Goal: Task Accomplishment & Management: Use online tool/utility

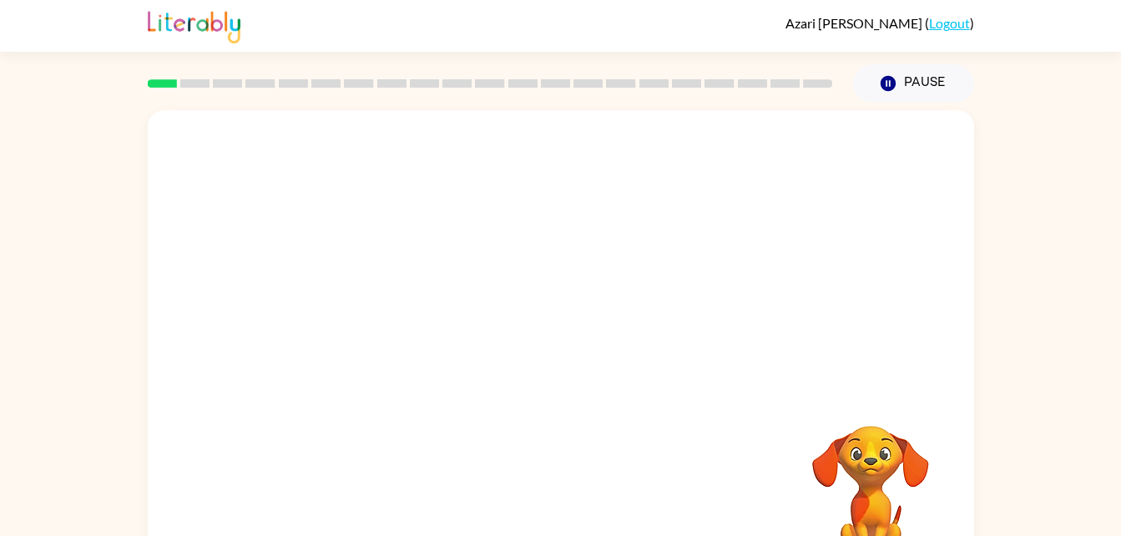
scroll to position [51, 0]
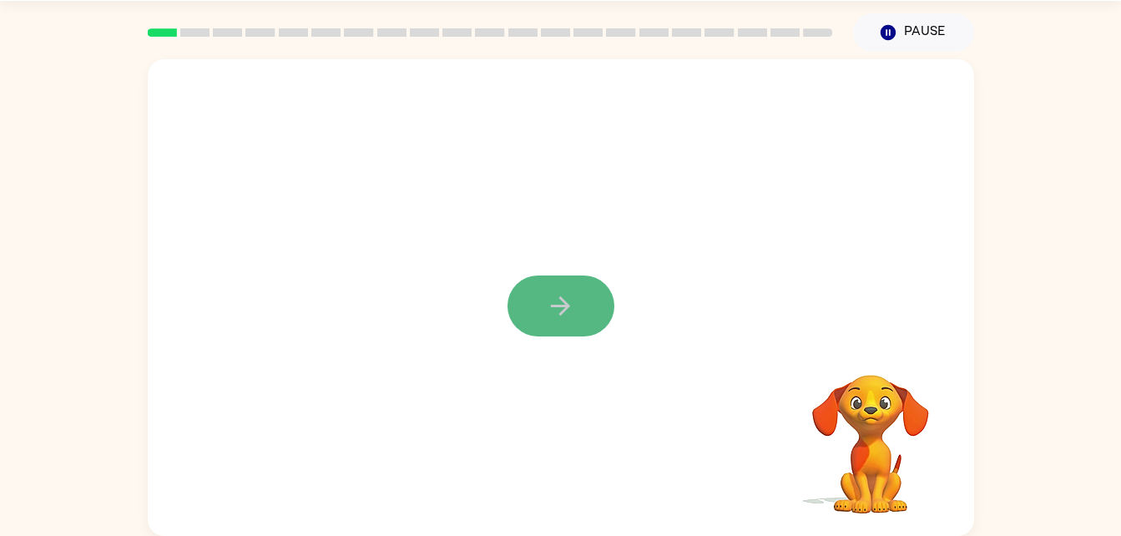
click at [560, 301] on icon "button" at bounding box center [560, 305] width 29 height 29
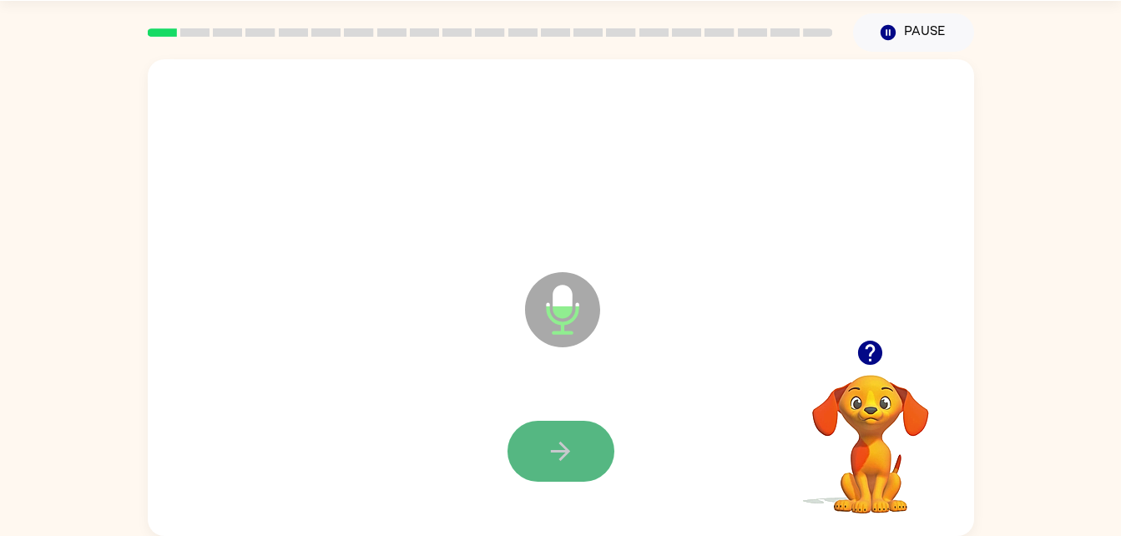
click at [541, 471] on button "button" at bounding box center [560, 451] width 107 height 61
click at [587, 460] on button "button" at bounding box center [560, 451] width 107 height 61
click at [866, 344] on icon "button" at bounding box center [870, 352] width 24 height 24
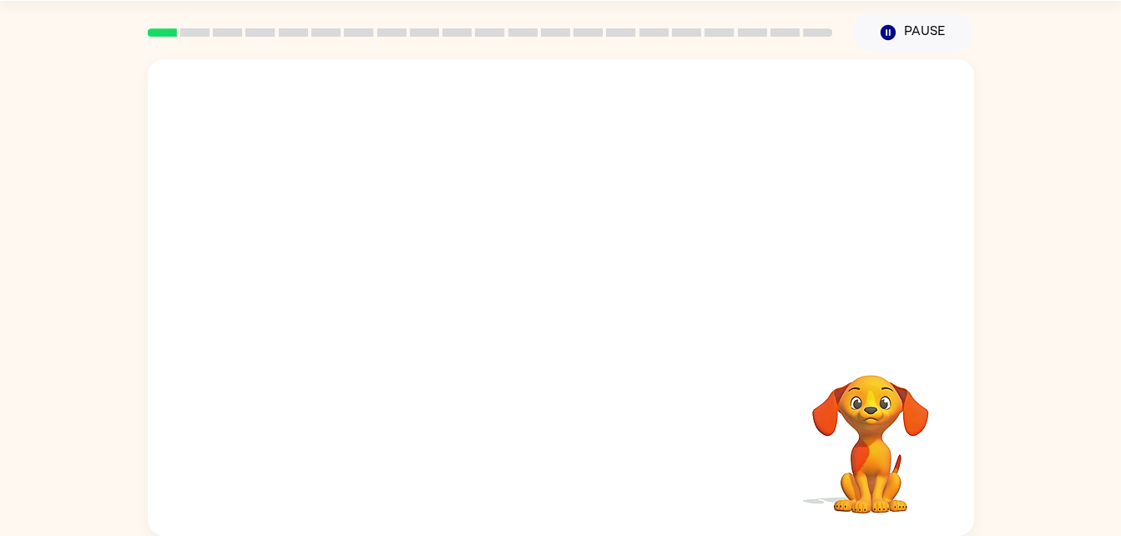
click at [576, 358] on div at bounding box center [561, 297] width 826 height 476
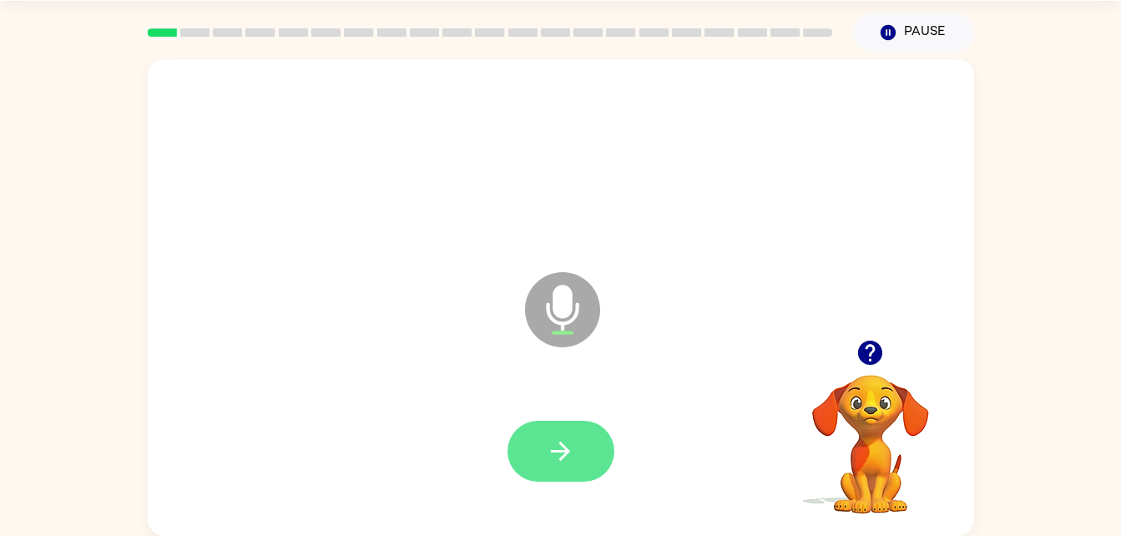
click at [552, 449] on icon "button" at bounding box center [560, 450] width 29 height 29
click at [559, 428] on button "button" at bounding box center [560, 451] width 107 height 61
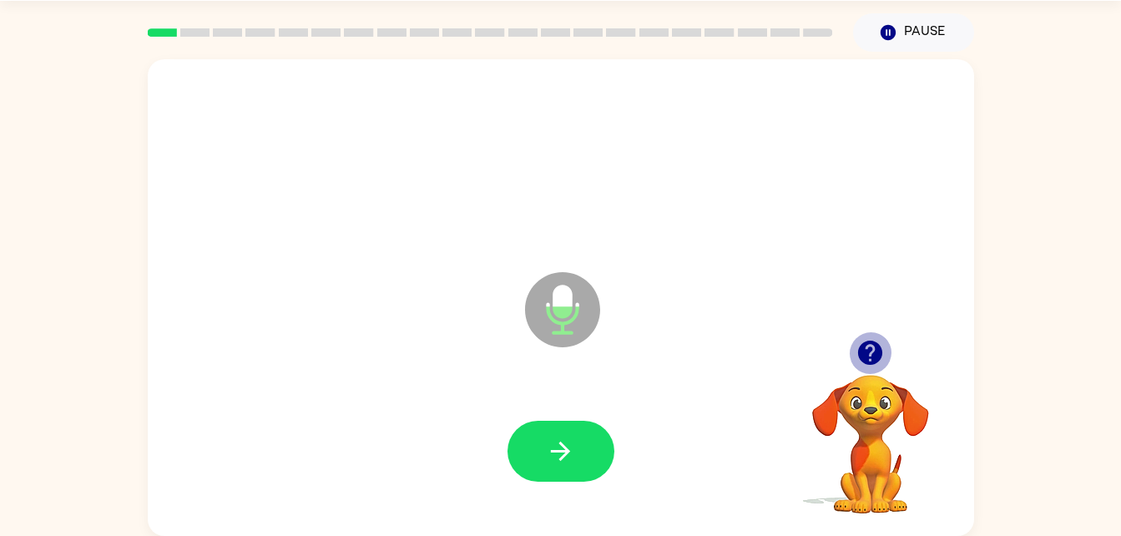
click at [871, 347] on icon "button" at bounding box center [870, 352] width 24 height 24
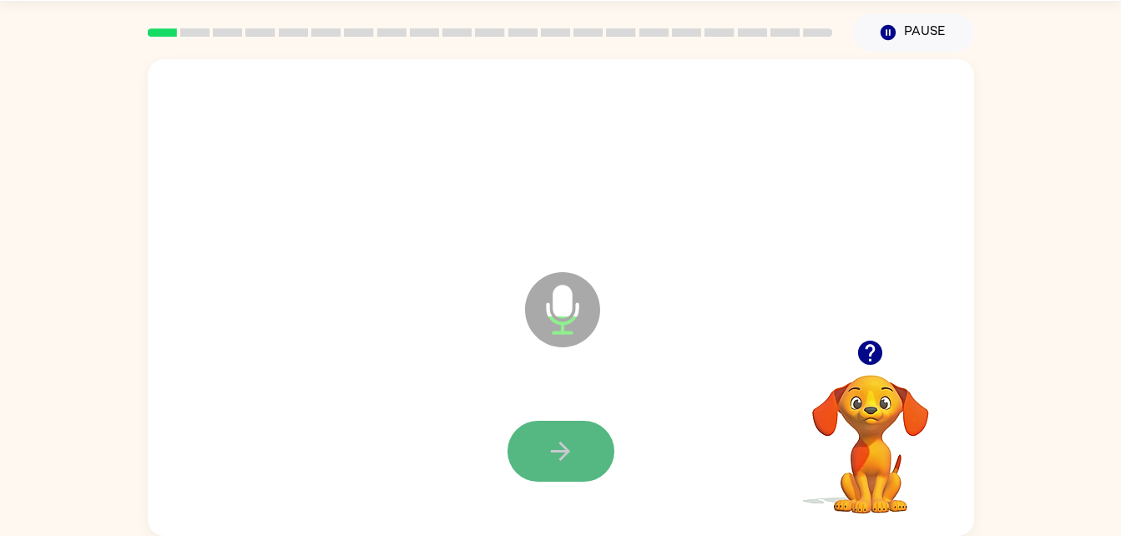
click at [570, 435] on button "button" at bounding box center [560, 451] width 107 height 61
click at [570, 431] on button "button" at bounding box center [560, 451] width 107 height 61
click at [569, 433] on button "button" at bounding box center [560, 451] width 107 height 61
click at [567, 434] on button "button" at bounding box center [560, 451] width 107 height 61
click at [572, 434] on button "button" at bounding box center [560, 451] width 107 height 61
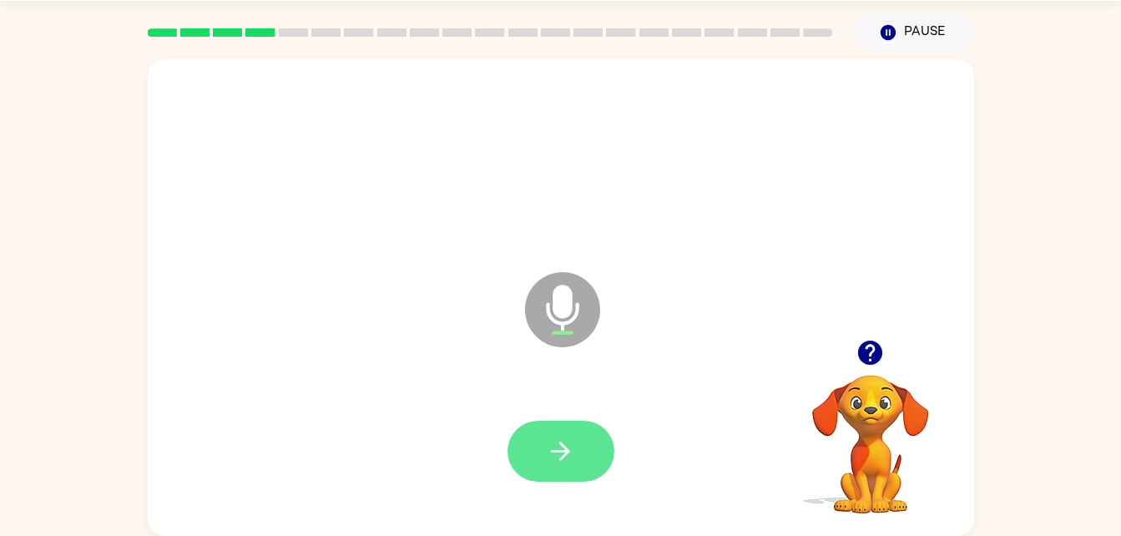
click at [569, 436] on icon "button" at bounding box center [560, 450] width 29 height 29
click at [567, 441] on icon "button" at bounding box center [560, 450] width 29 height 29
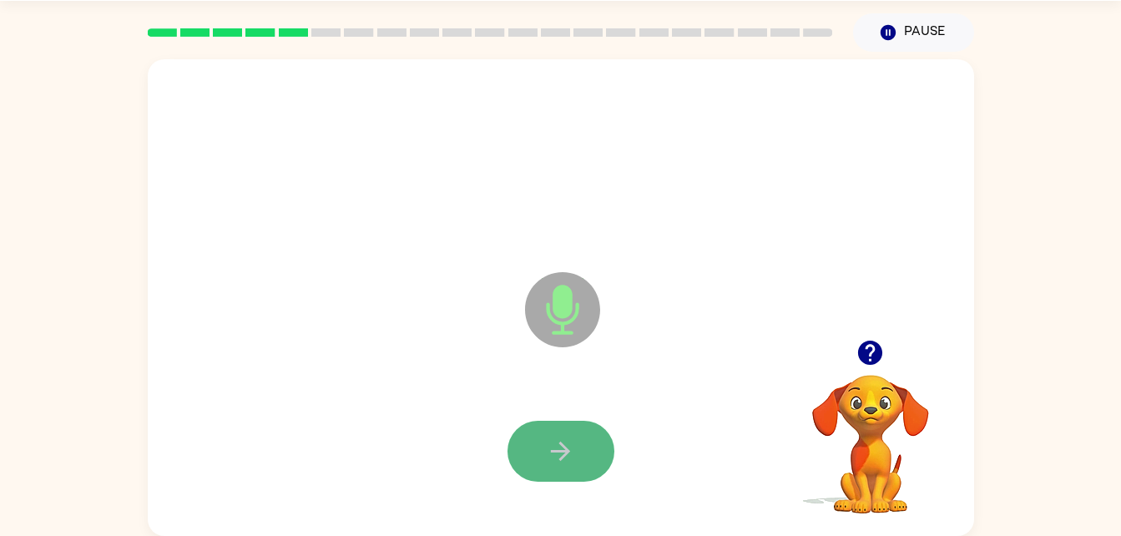
click at [587, 453] on button "button" at bounding box center [560, 451] width 107 height 61
click at [575, 450] on button "button" at bounding box center [560, 451] width 107 height 61
click at [567, 452] on icon "button" at bounding box center [560, 450] width 19 height 19
click at [562, 441] on icon "button" at bounding box center [560, 450] width 29 height 29
click at [543, 448] on button "button" at bounding box center [560, 451] width 107 height 61
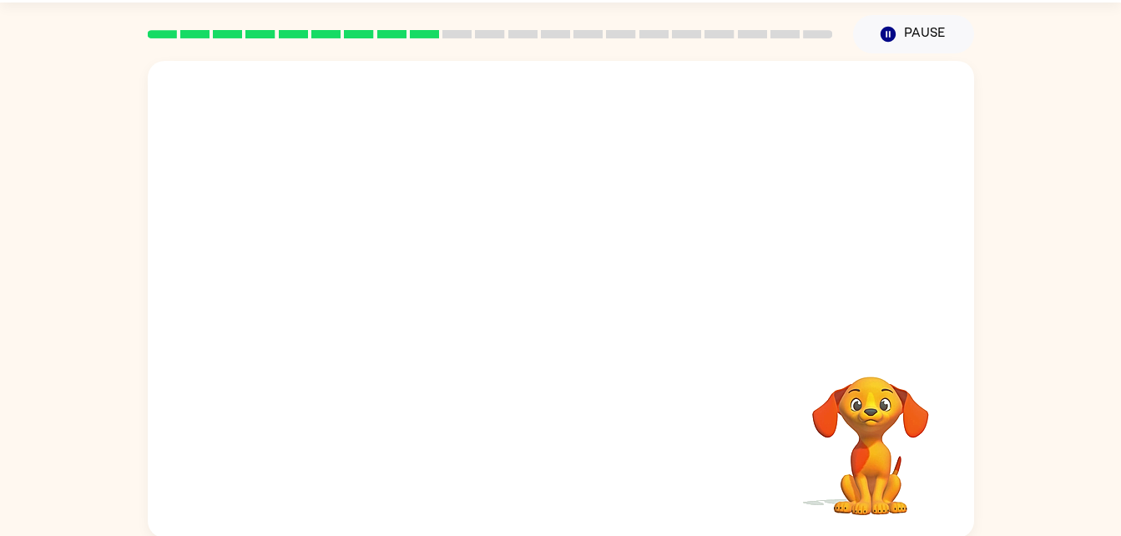
scroll to position [50, 0]
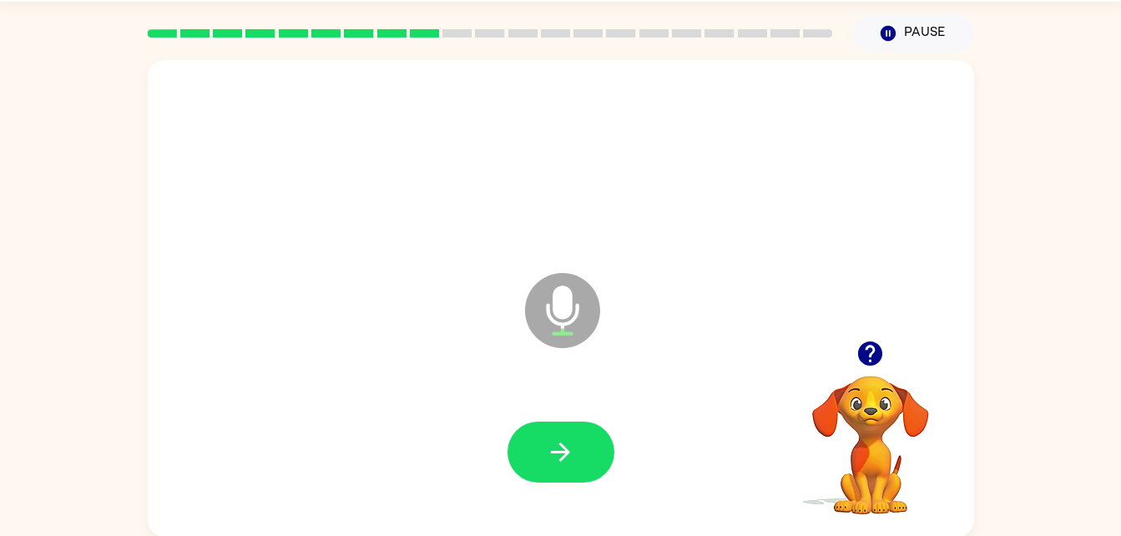
drag, startPoint x: 551, startPoint y: 466, endPoint x: 592, endPoint y: 448, distance: 44.1
click at [565, 452] on button "button" at bounding box center [560, 451] width 107 height 61
click at [592, 448] on button "button" at bounding box center [560, 451] width 107 height 61
click at [592, 446] on button "button" at bounding box center [560, 451] width 107 height 61
click at [597, 460] on button "button" at bounding box center [560, 451] width 107 height 61
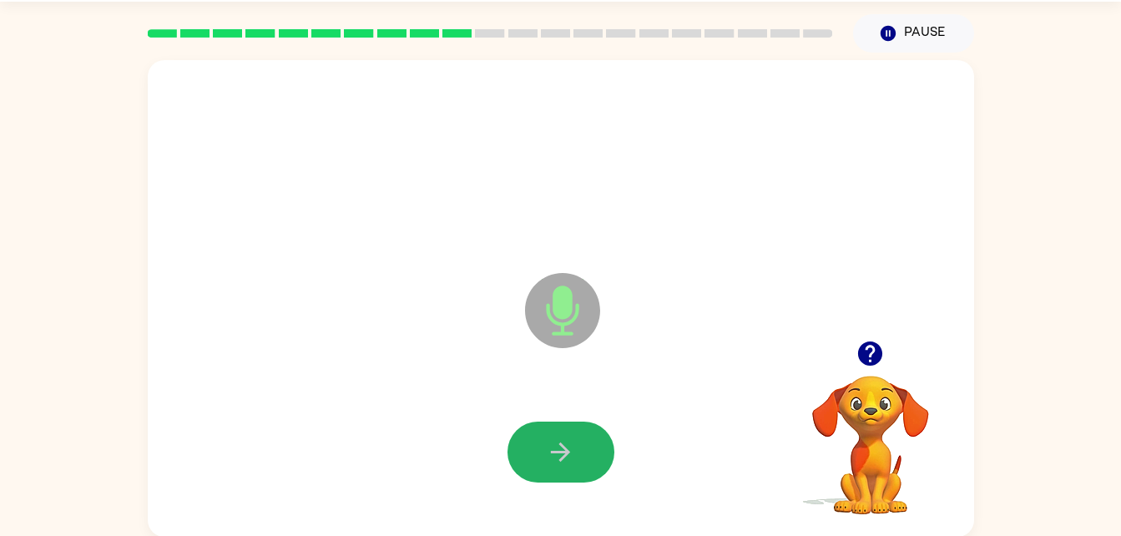
click at [581, 445] on button "button" at bounding box center [560, 451] width 107 height 61
click at [584, 461] on button "button" at bounding box center [560, 451] width 107 height 61
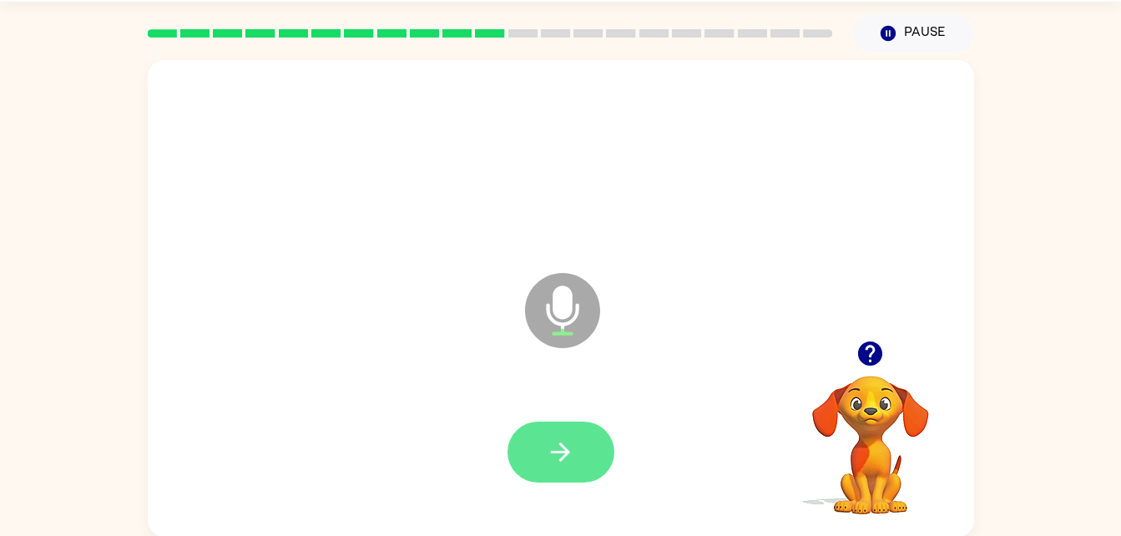
click at [584, 461] on button "button" at bounding box center [560, 451] width 107 height 61
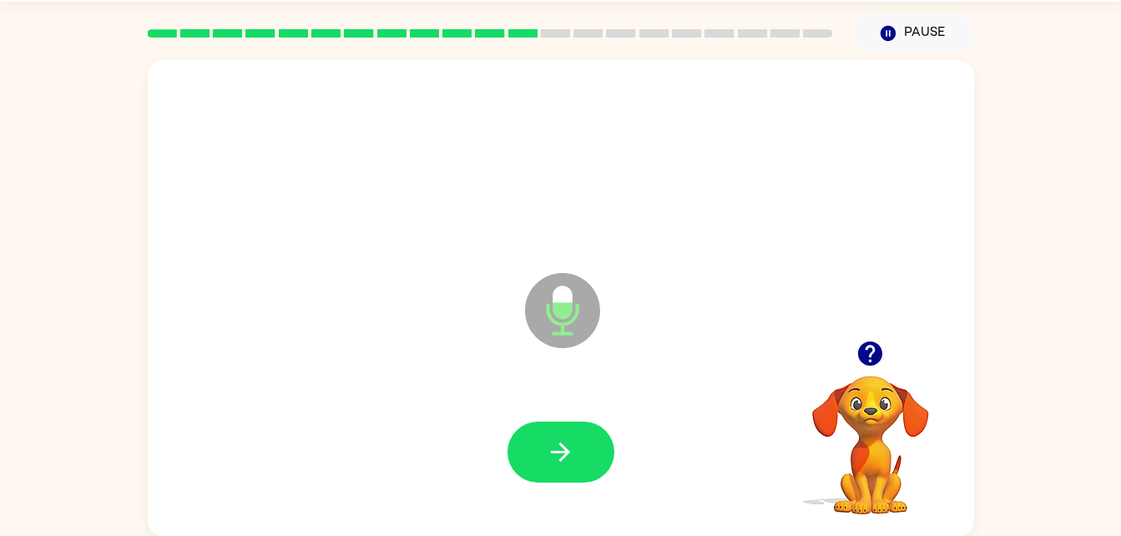
click at [584, 461] on button "button" at bounding box center [560, 451] width 107 height 61
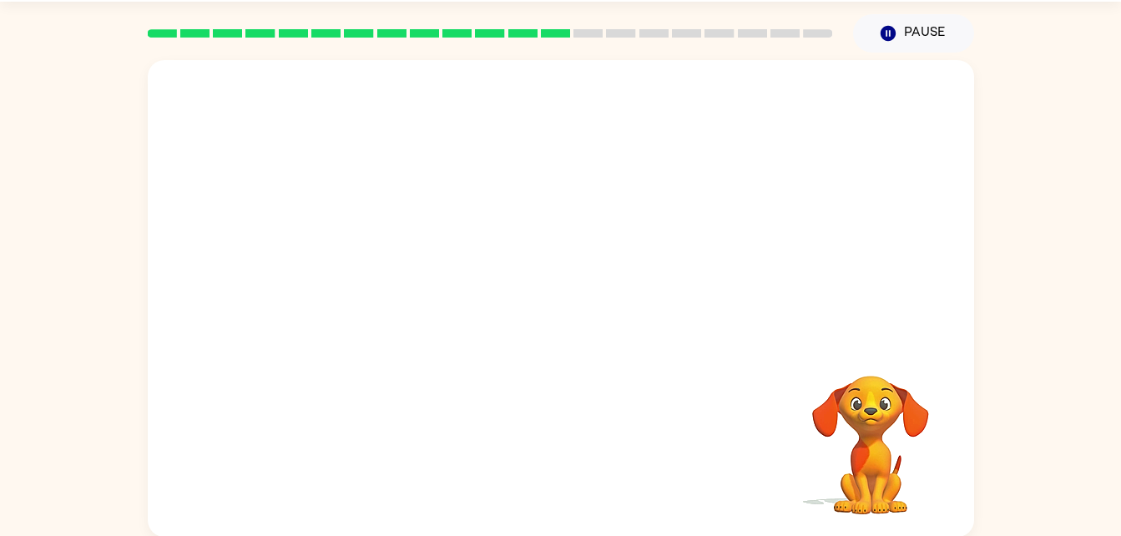
click at [576, 352] on div at bounding box center [561, 298] width 826 height 476
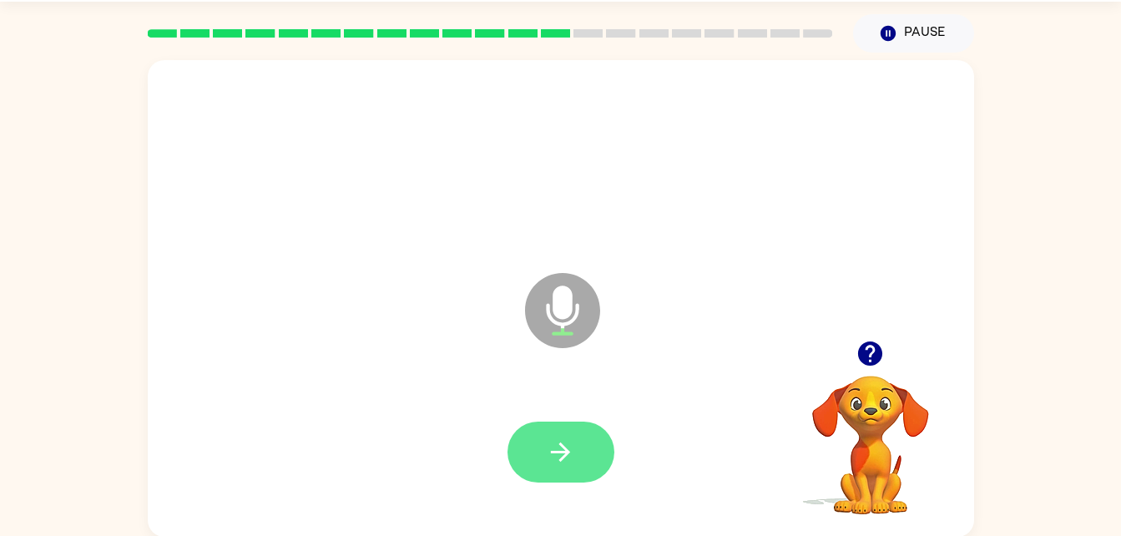
click at [567, 445] on icon "button" at bounding box center [560, 451] width 29 height 29
click at [541, 437] on button "button" at bounding box center [560, 451] width 107 height 61
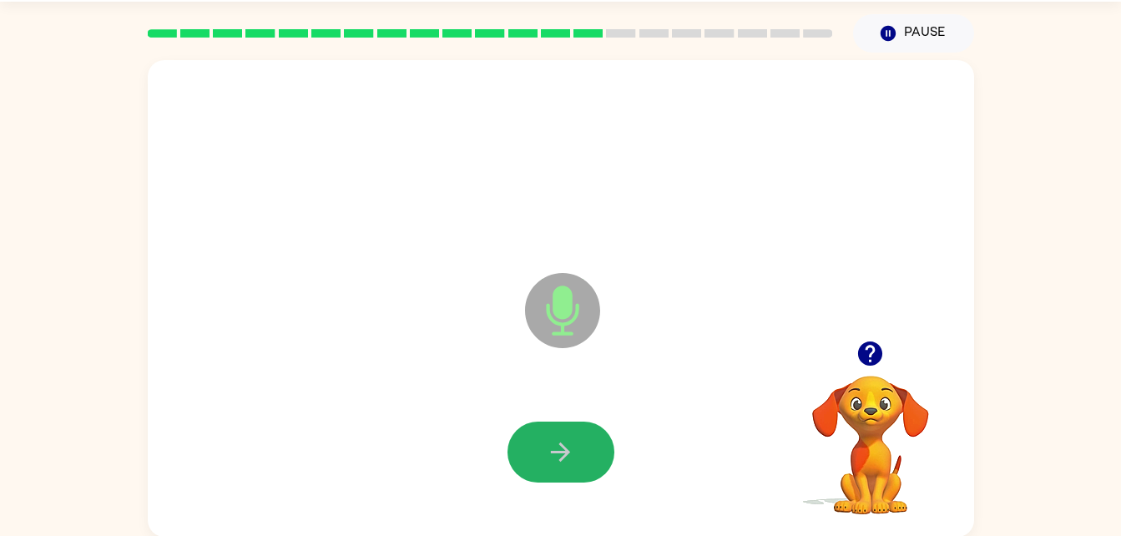
click at [541, 437] on button "button" at bounding box center [560, 451] width 107 height 61
click at [553, 435] on button "button" at bounding box center [560, 451] width 107 height 61
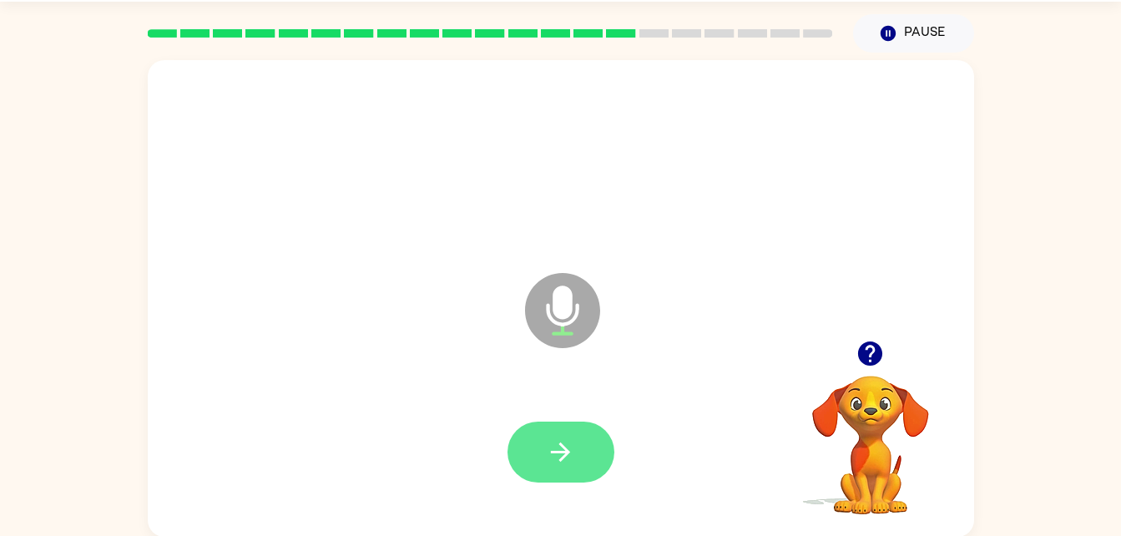
click at [562, 426] on button "button" at bounding box center [560, 451] width 107 height 61
click at [553, 434] on button "button" at bounding box center [560, 451] width 107 height 61
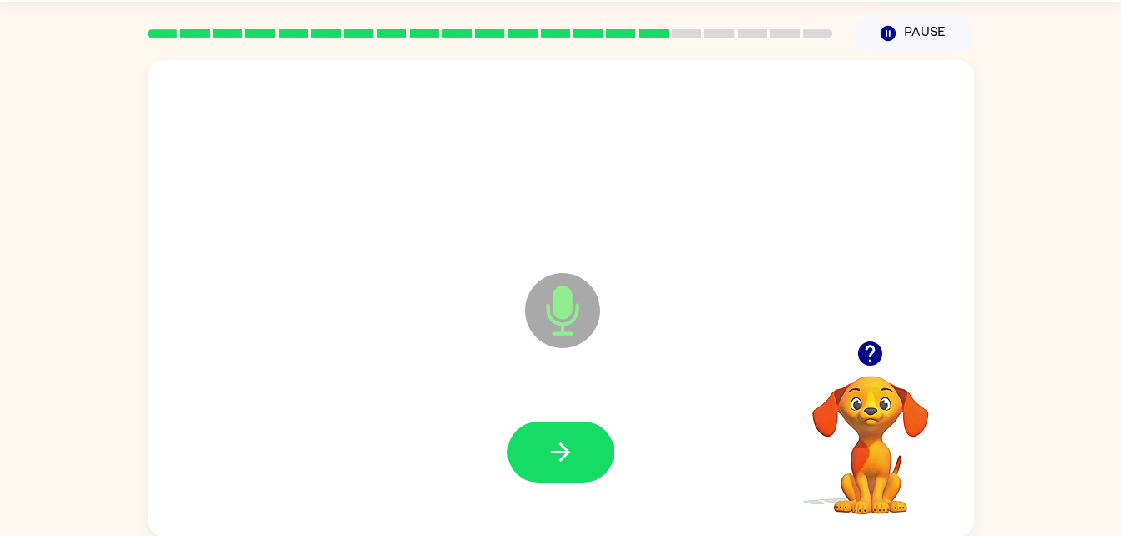
drag, startPoint x: 553, startPoint y: 434, endPoint x: 871, endPoint y: 352, distance: 328.2
click at [871, 352] on icon "button" at bounding box center [869, 353] width 29 height 29
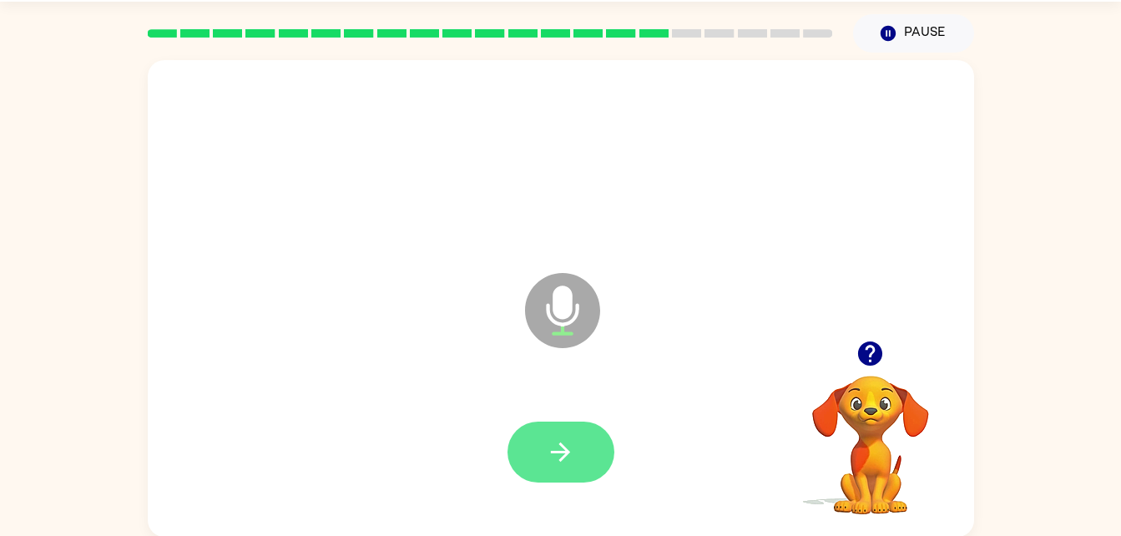
click at [569, 471] on button "button" at bounding box center [560, 451] width 107 height 61
click at [559, 459] on icon "button" at bounding box center [560, 451] width 29 height 29
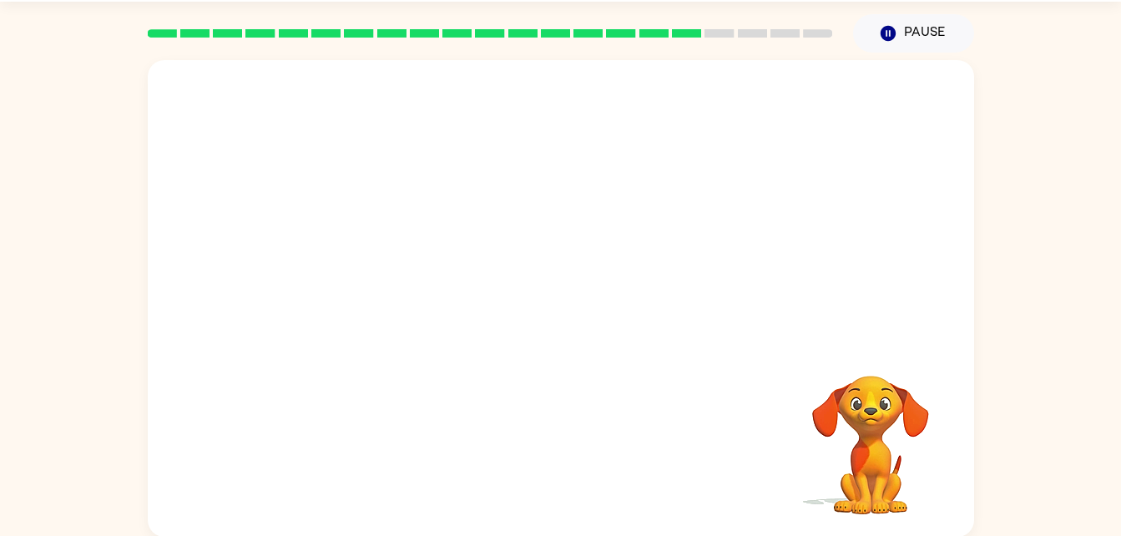
click at [591, 471] on div "Your browser must support playing .mp4 files to use Literably. Please try using…" at bounding box center [561, 298] width 826 height 476
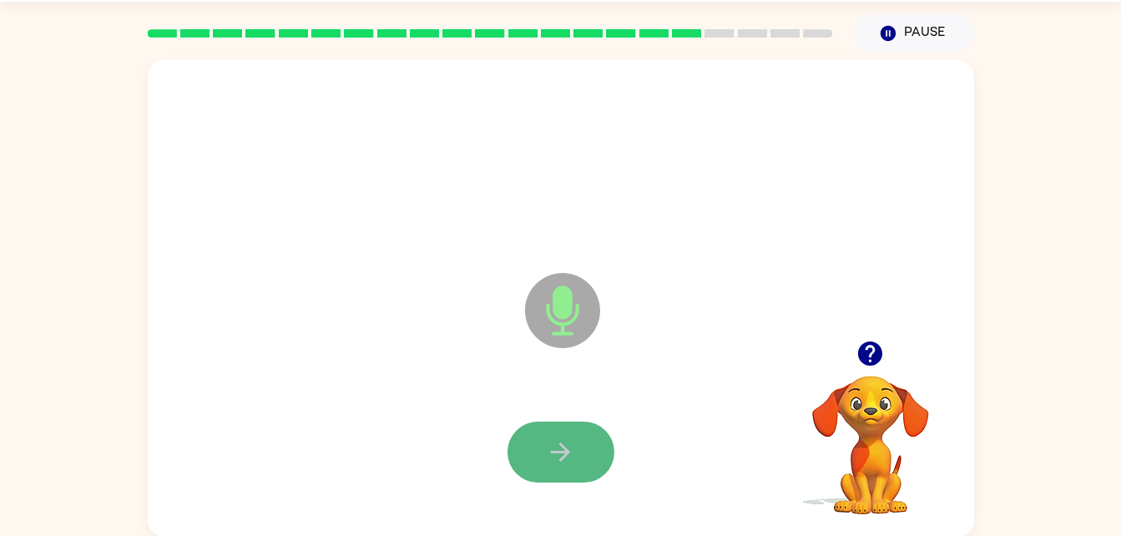
click at [564, 446] on icon "button" at bounding box center [560, 451] width 29 height 29
click at [562, 434] on button "button" at bounding box center [560, 451] width 107 height 61
click at [565, 436] on button "button" at bounding box center [560, 451] width 107 height 61
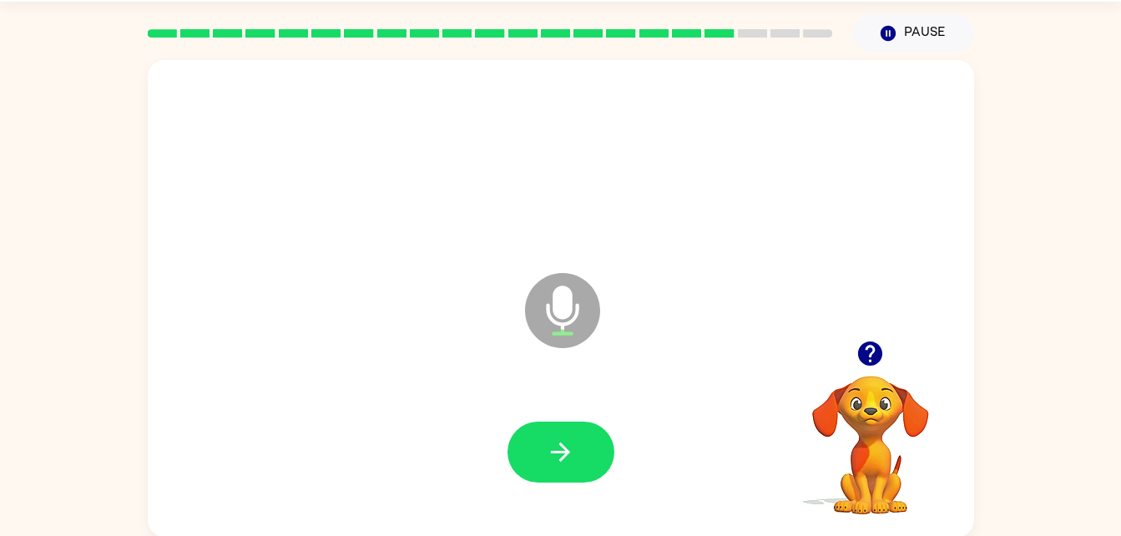
click at [858, 350] on icon "button" at bounding box center [869, 353] width 29 height 29
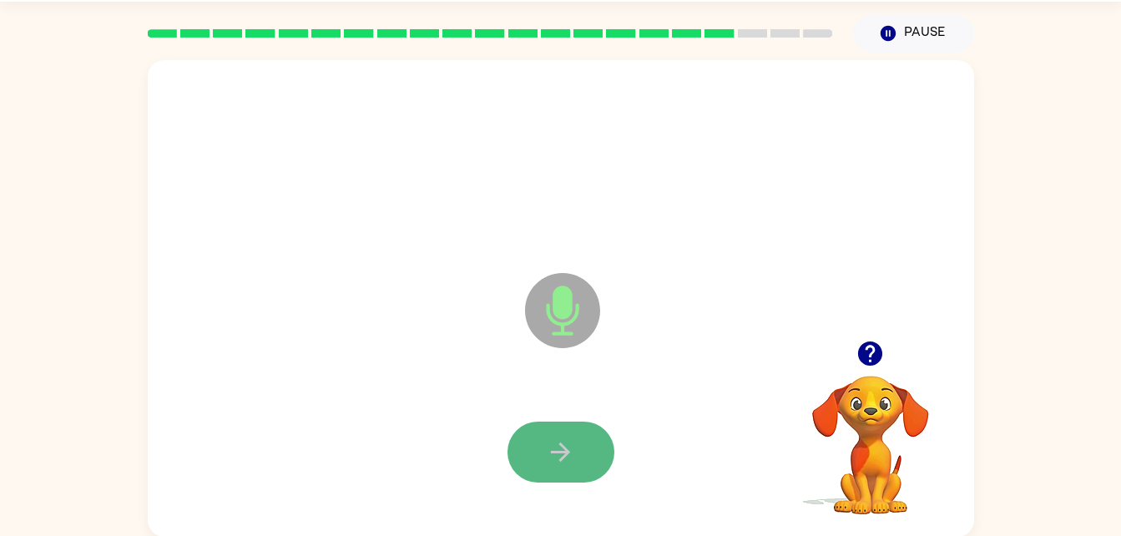
click at [568, 456] on icon "button" at bounding box center [560, 451] width 29 height 29
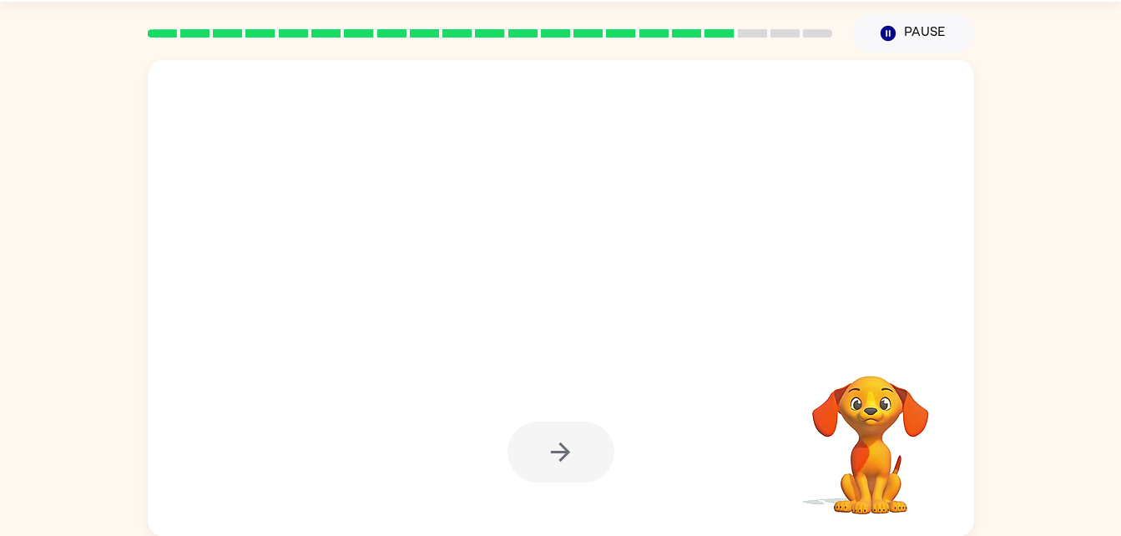
click at [569, 458] on div at bounding box center [560, 451] width 107 height 61
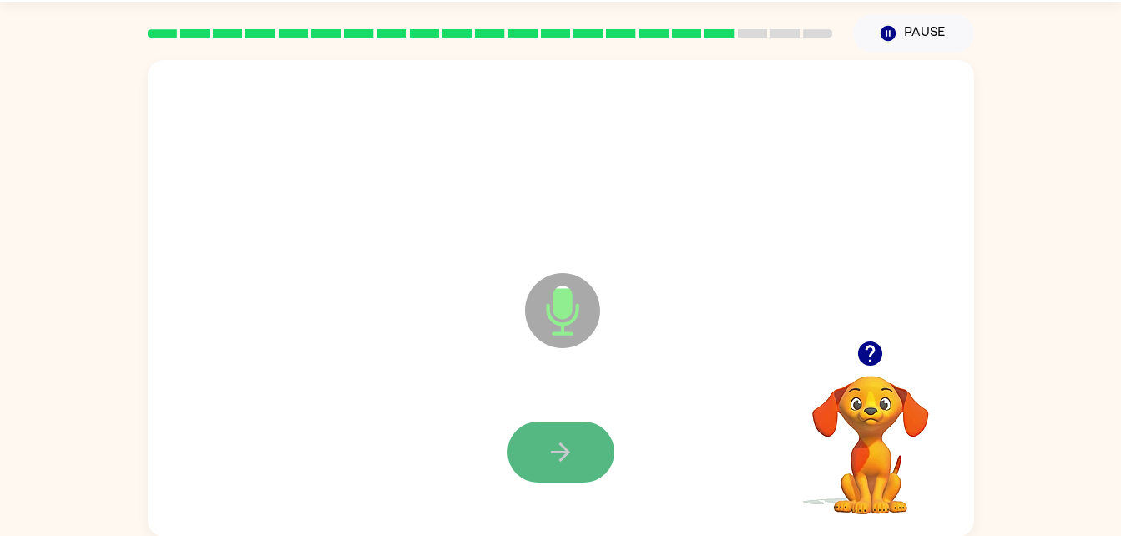
click at [574, 446] on icon "button" at bounding box center [560, 451] width 29 height 29
click at [574, 444] on icon "button" at bounding box center [560, 451] width 29 height 29
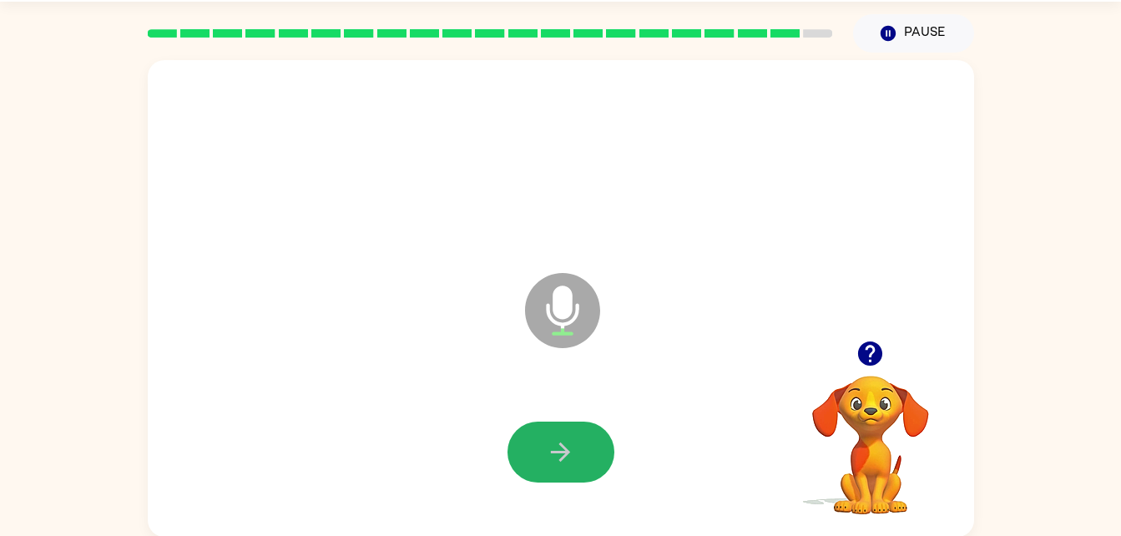
click at [574, 444] on icon "button" at bounding box center [560, 451] width 29 height 29
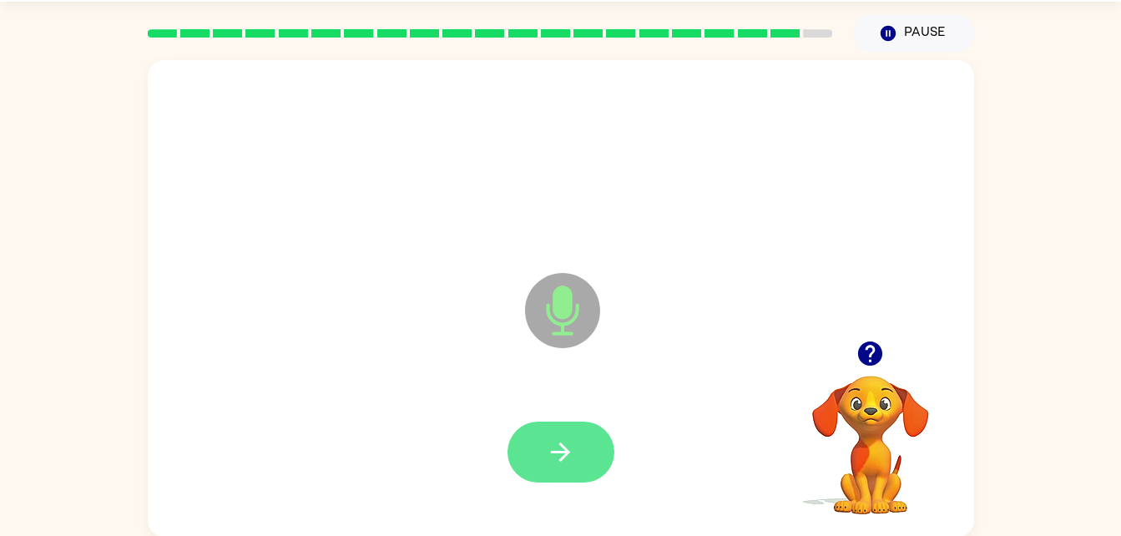
click at [572, 443] on icon "button" at bounding box center [560, 451] width 29 height 29
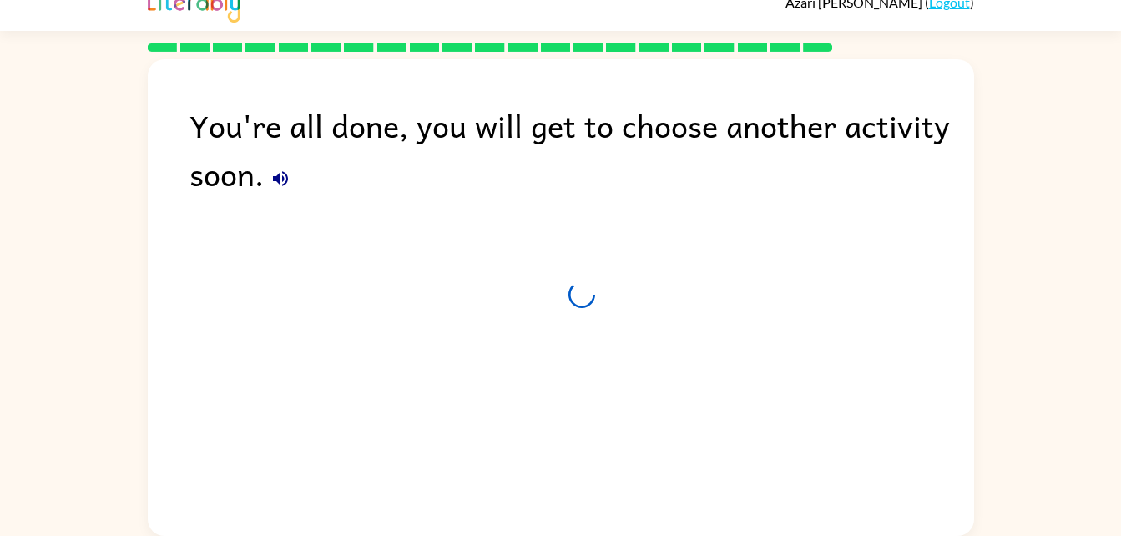
scroll to position [21, 0]
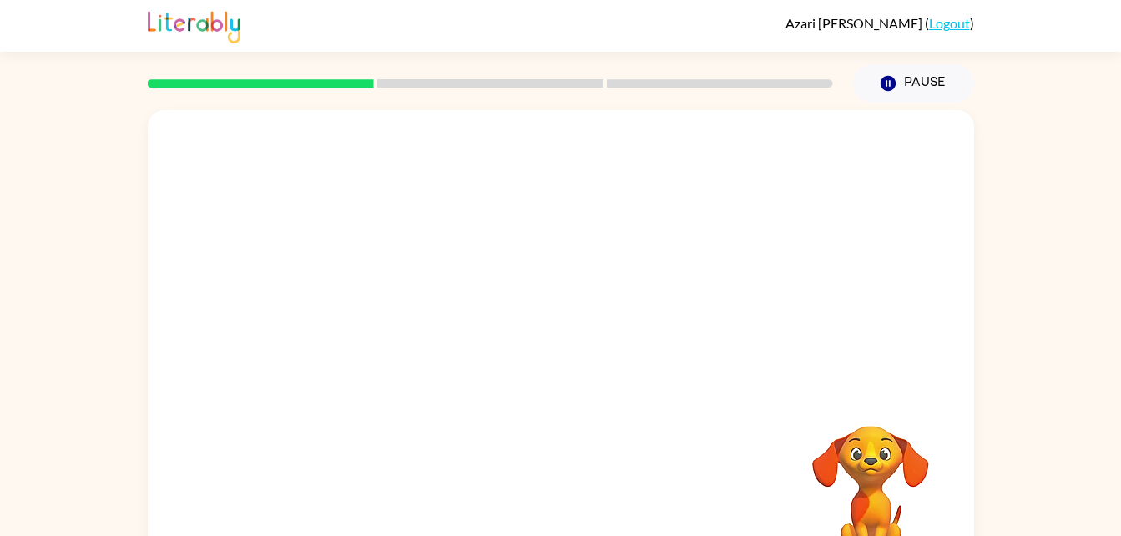
scroll to position [51, 0]
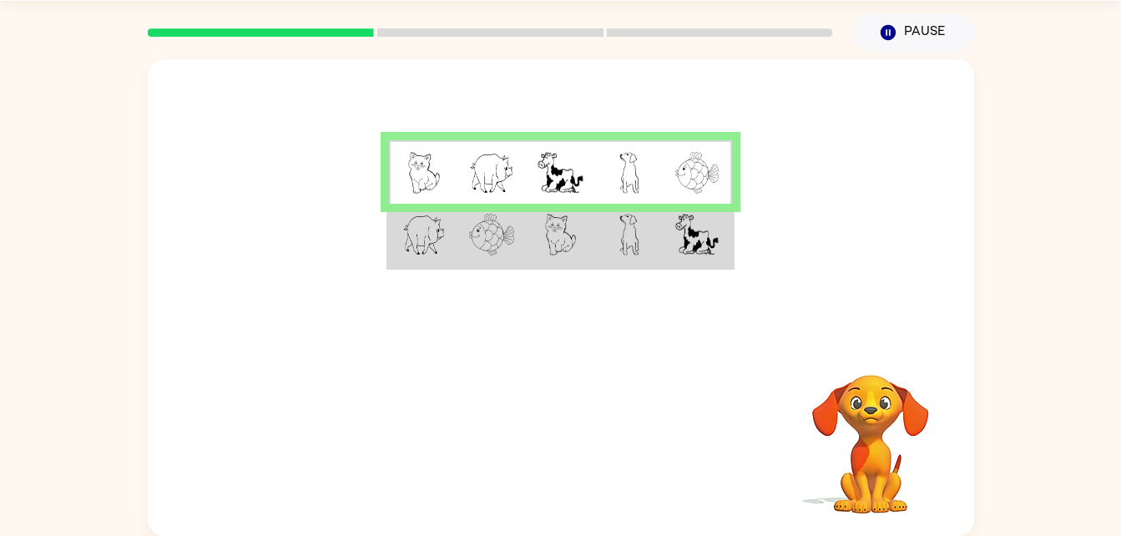
click at [486, 263] on td at bounding box center [491, 236] width 68 height 64
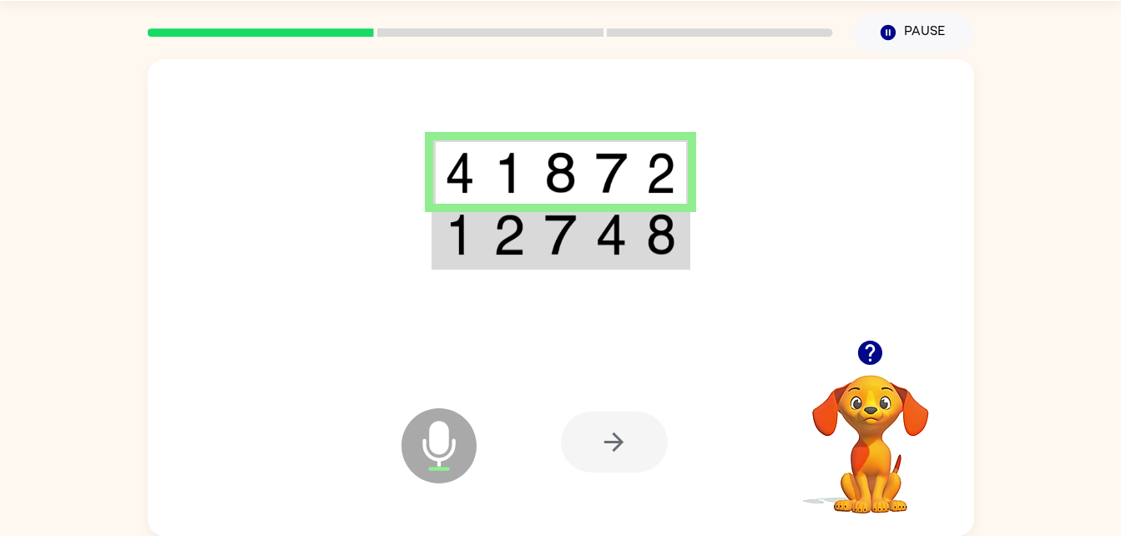
click at [648, 232] on img at bounding box center [661, 235] width 30 height 42
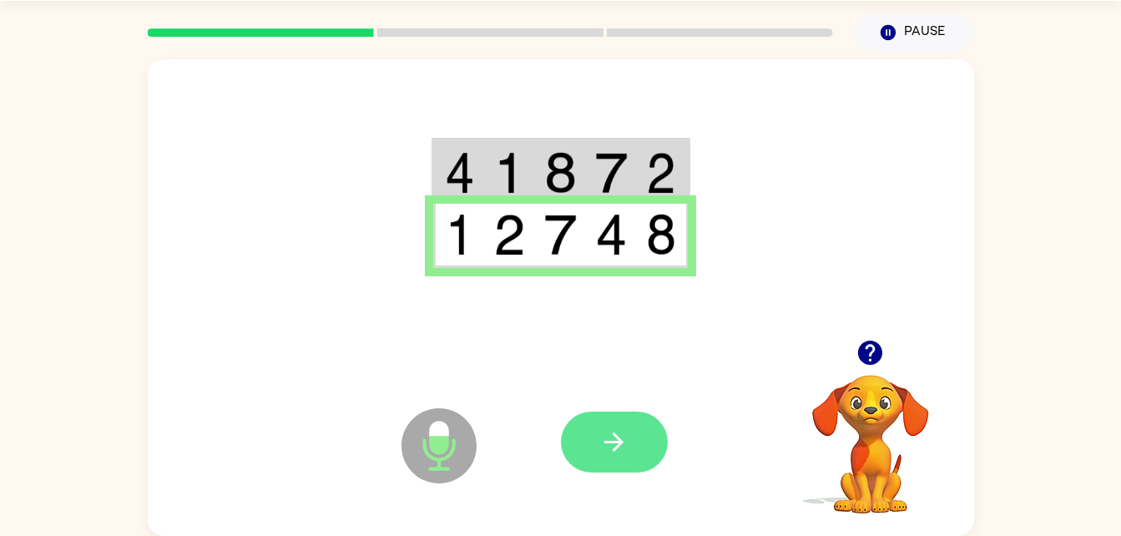
click at [625, 449] on icon "button" at bounding box center [613, 441] width 29 height 29
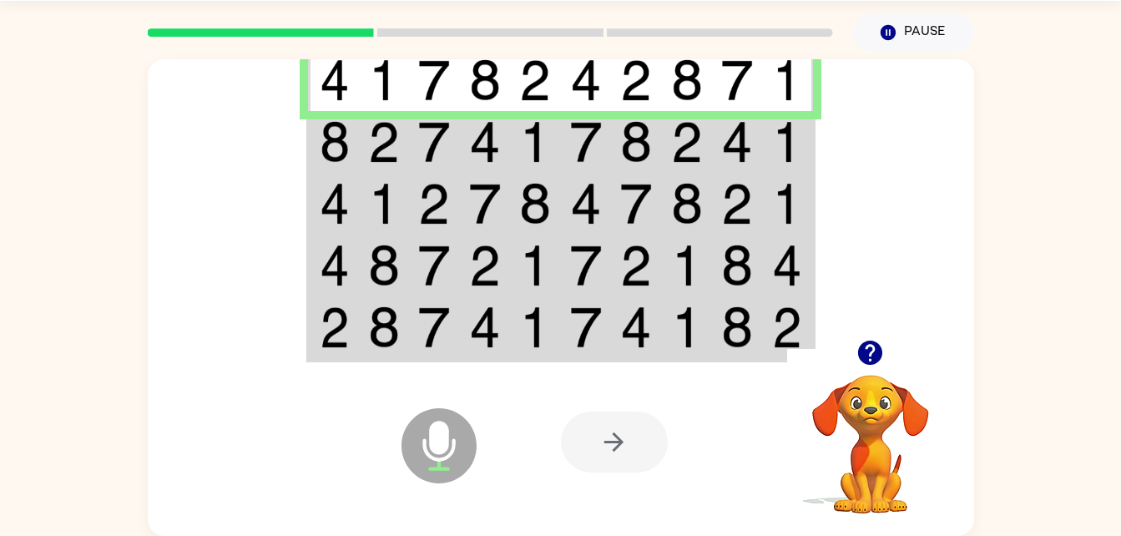
click at [701, 139] on img at bounding box center [687, 142] width 32 height 42
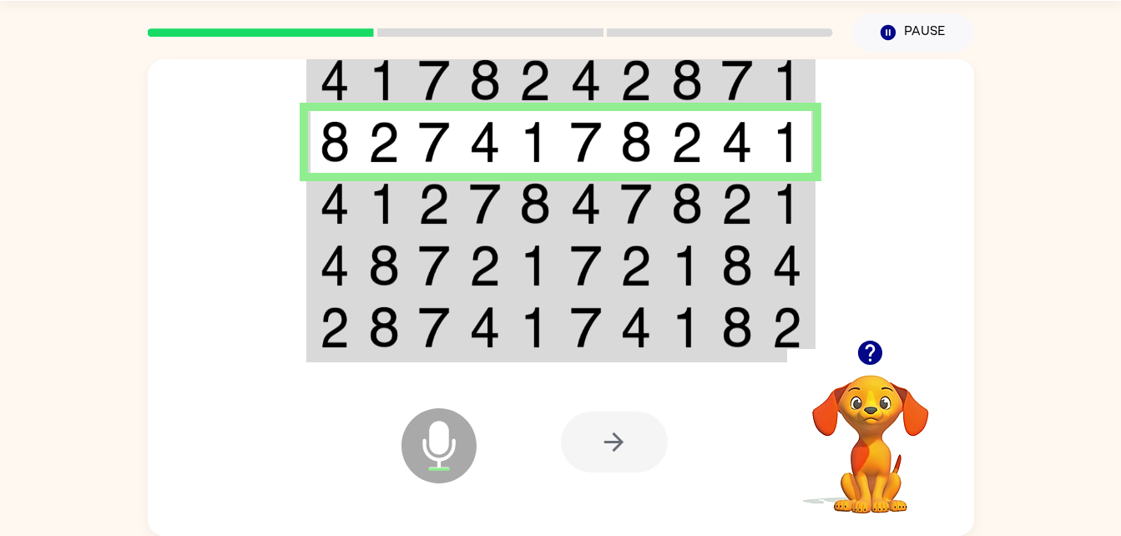
click at [703, 186] on td at bounding box center [687, 204] width 51 height 62
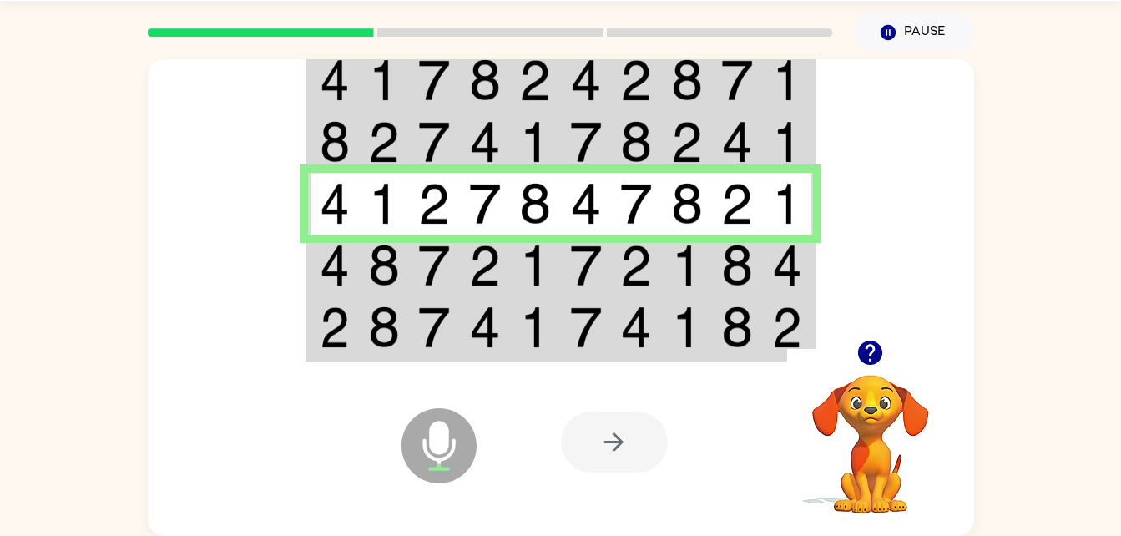
click at [687, 247] on img at bounding box center [687, 265] width 32 height 42
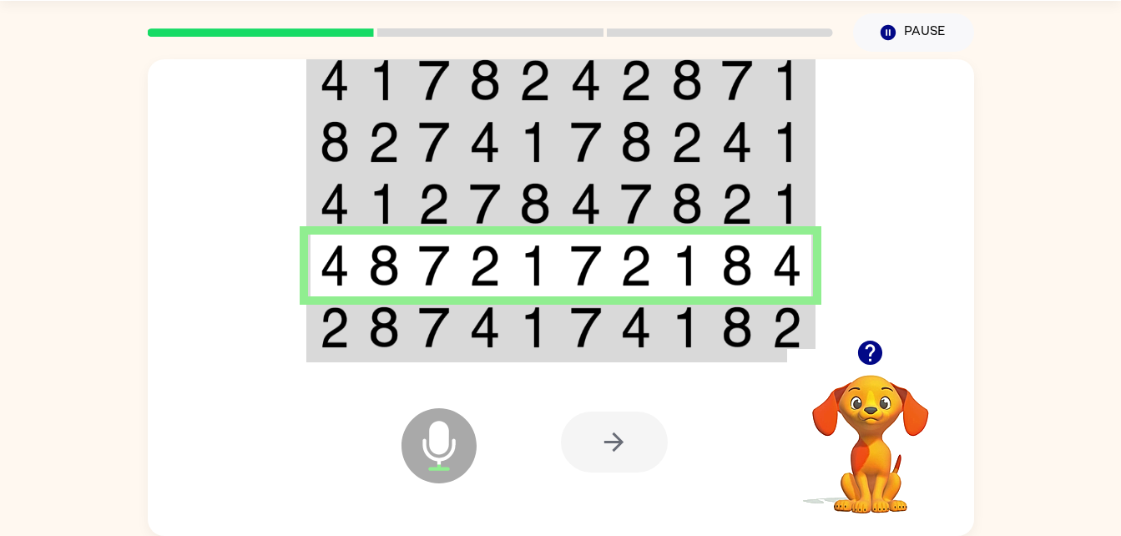
click at [683, 325] on img at bounding box center [687, 327] width 32 height 42
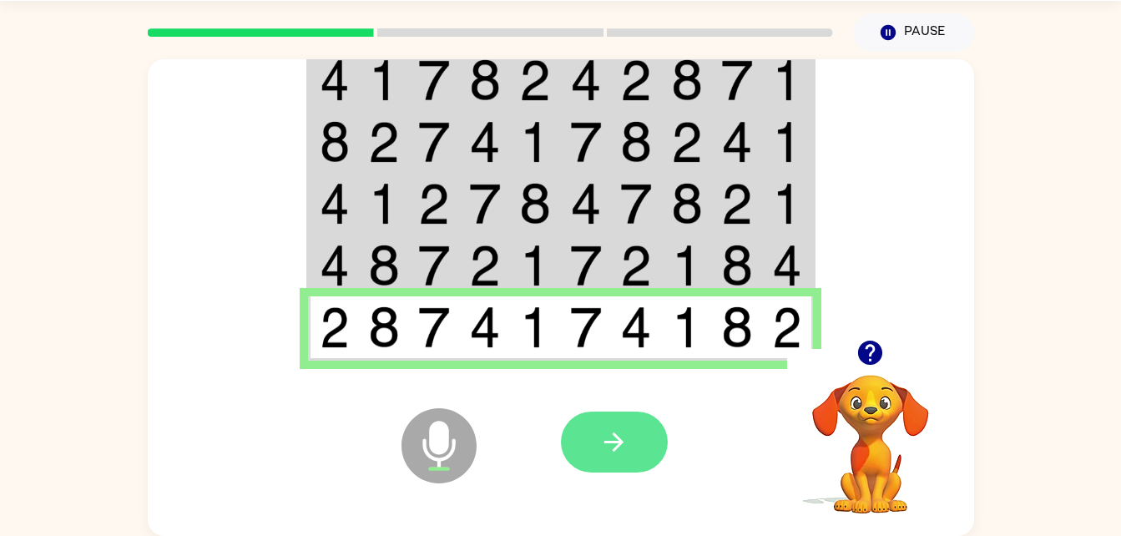
click at [622, 447] on icon "button" at bounding box center [613, 441] width 29 height 29
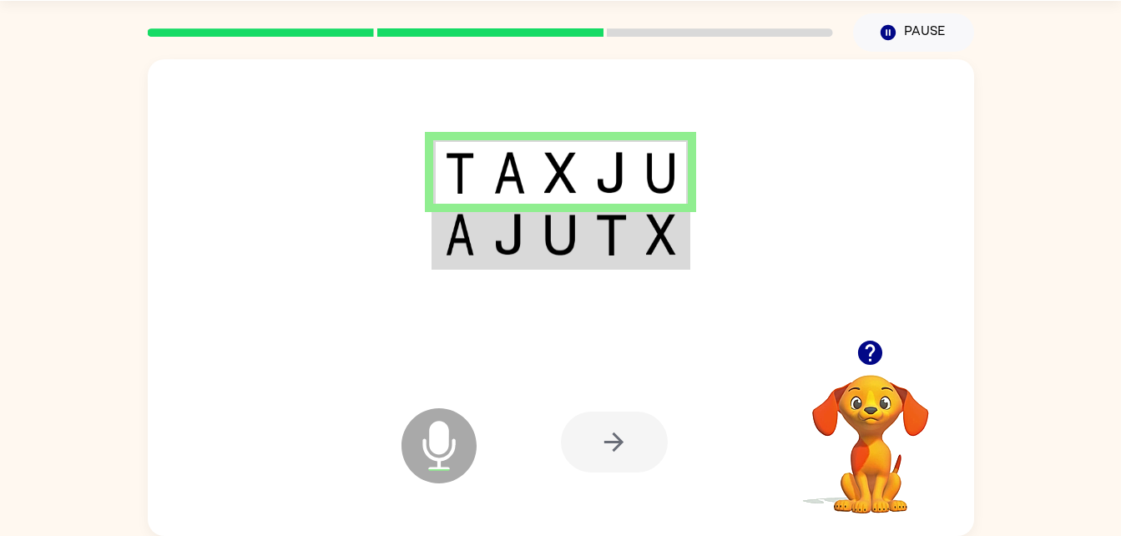
click at [678, 266] on td at bounding box center [662, 236] width 51 height 64
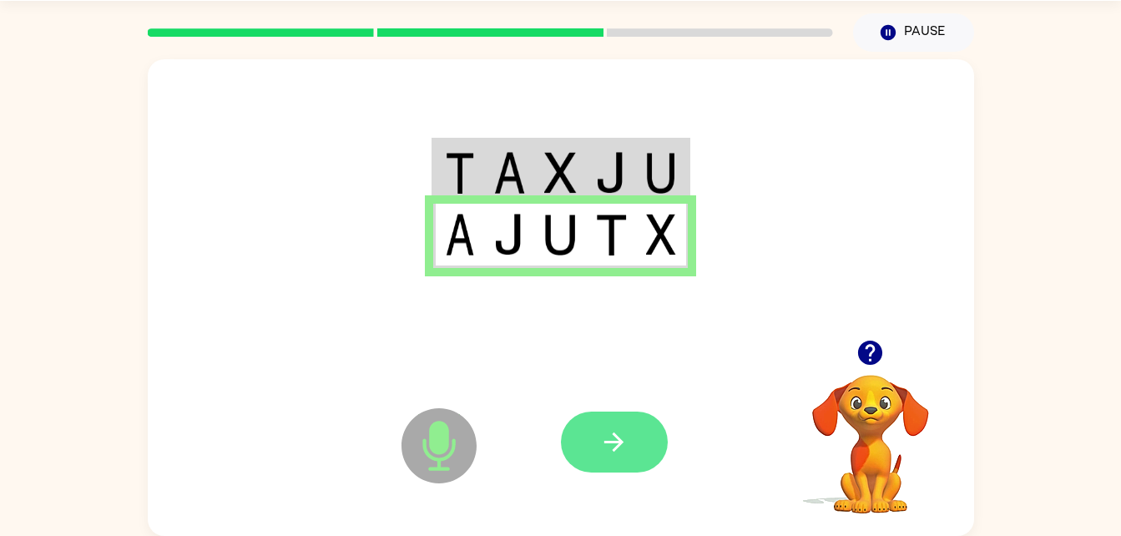
click at [608, 447] on icon "button" at bounding box center [613, 441] width 29 height 29
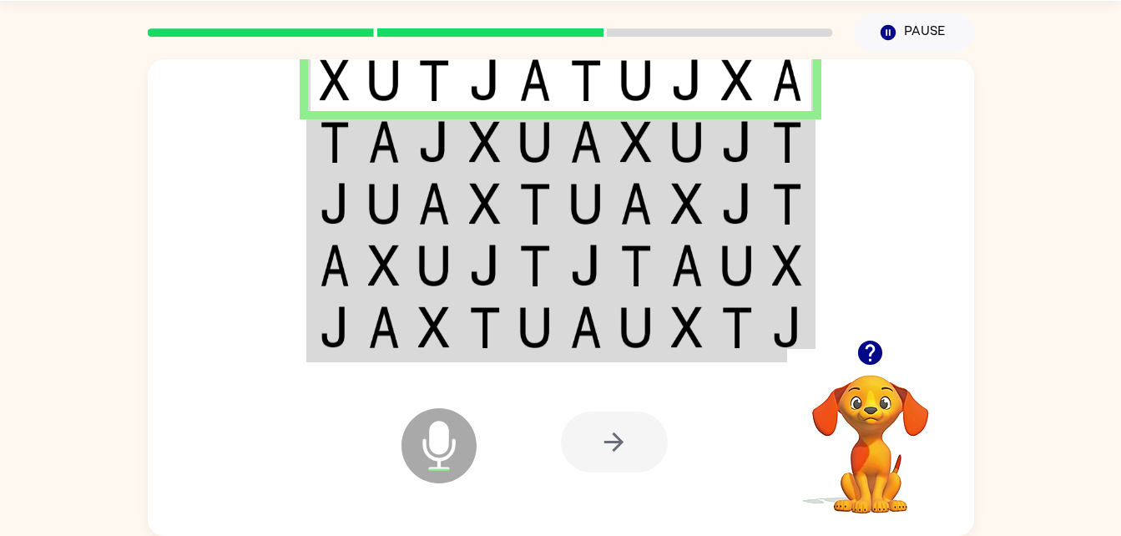
click at [434, 142] on img at bounding box center [434, 142] width 32 height 42
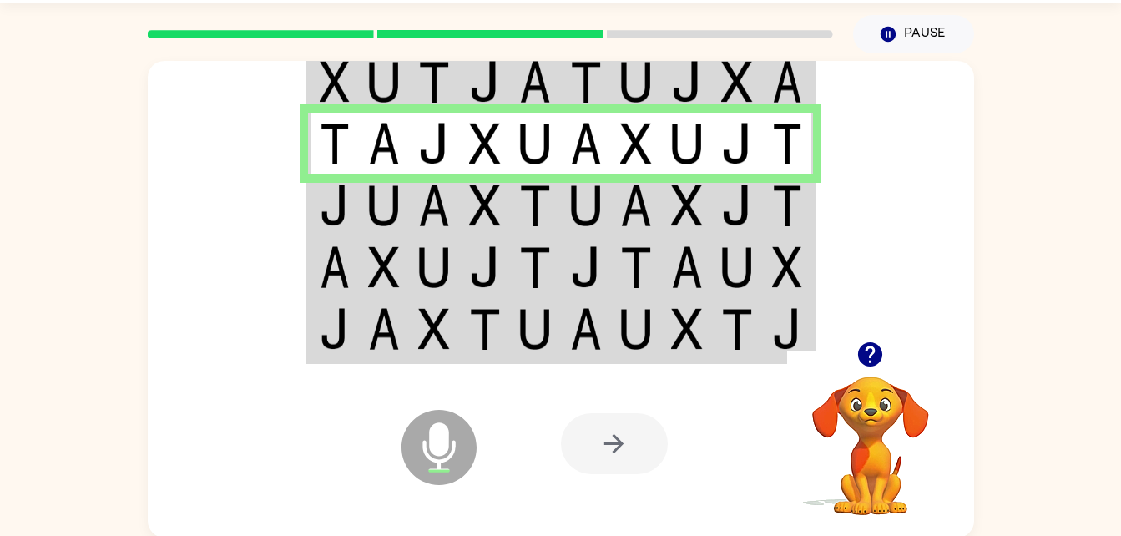
scroll to position [48, 0]
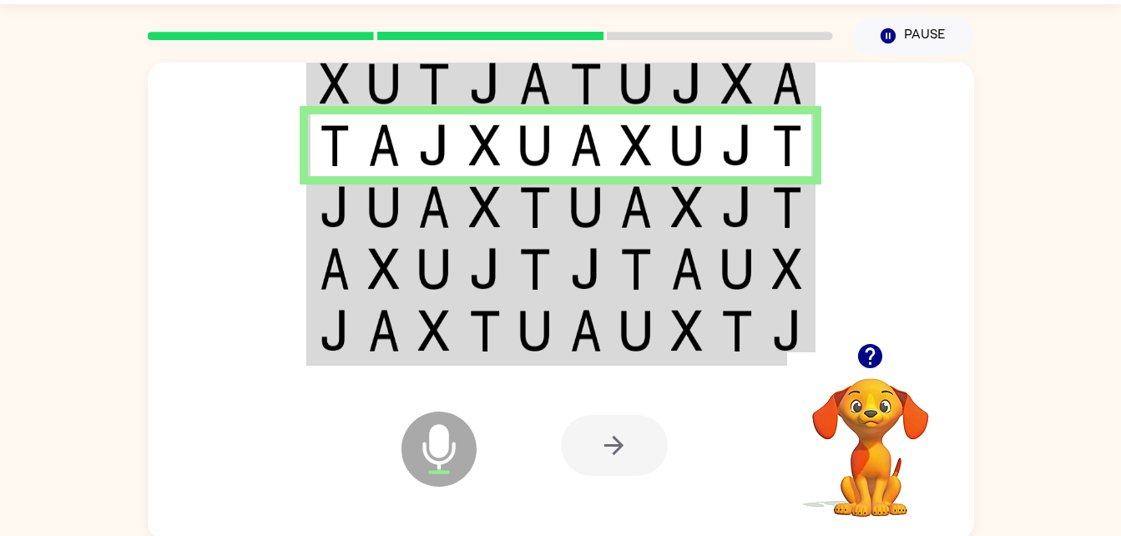
click at [653, 209] on td at bounding box center [636, 207] width 51 height 62
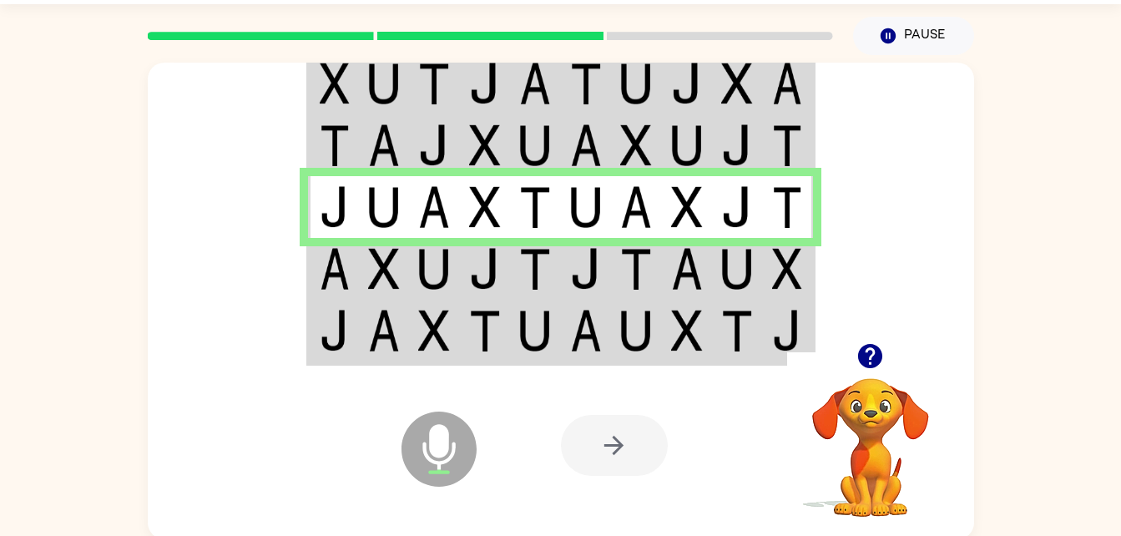
click at [651, 264] on img at bounding box center [636, 269] width 32 height 42
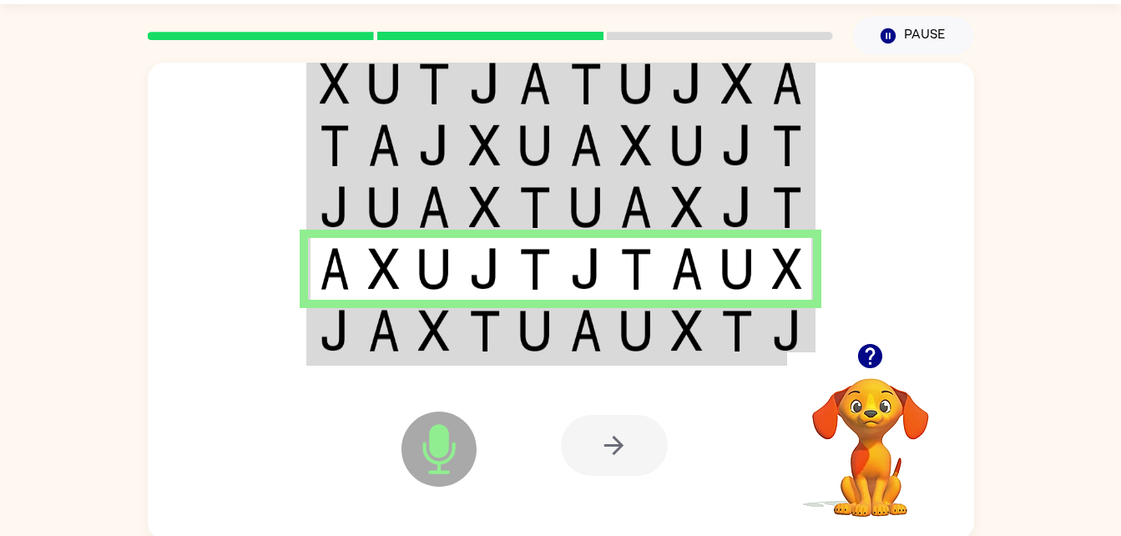
click at [684, 342] on img at bounding box center [687, 331] width 32 height 42
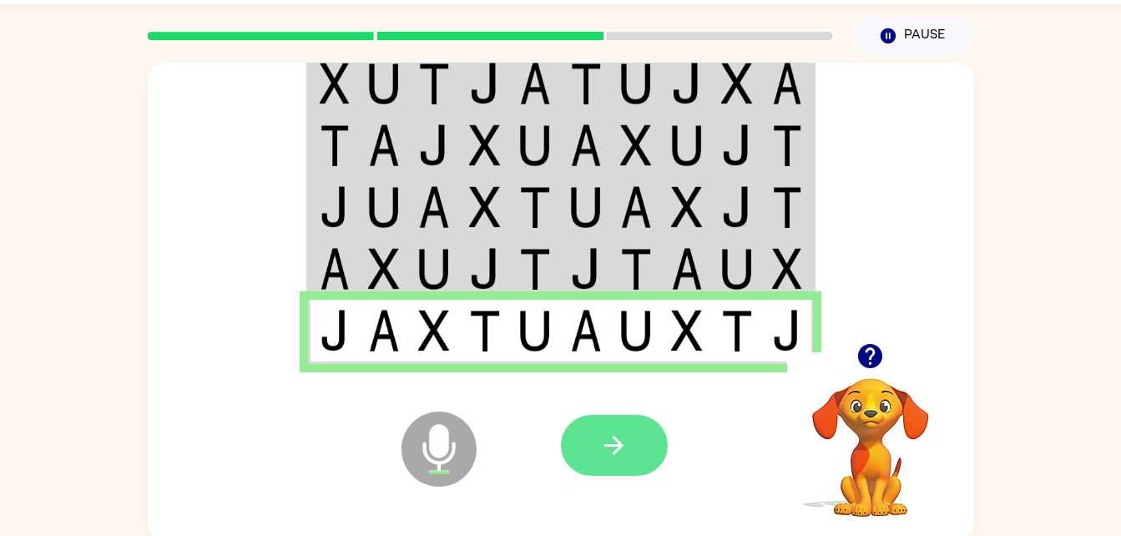
click at [627, 440] on icon "button" at bounding box center [613, 445] width 29 height 29
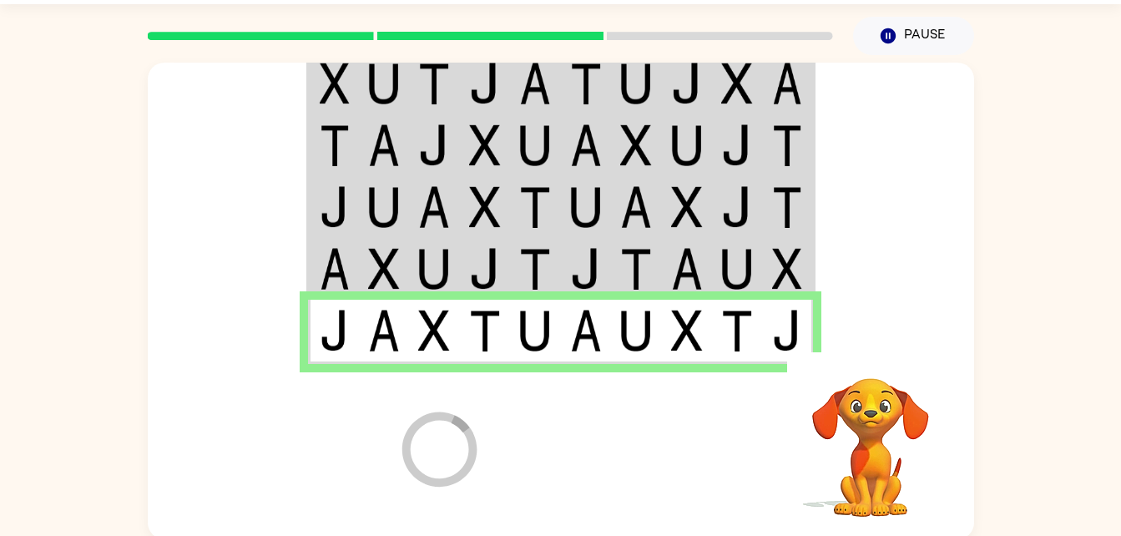
scroll to position [21, 0]
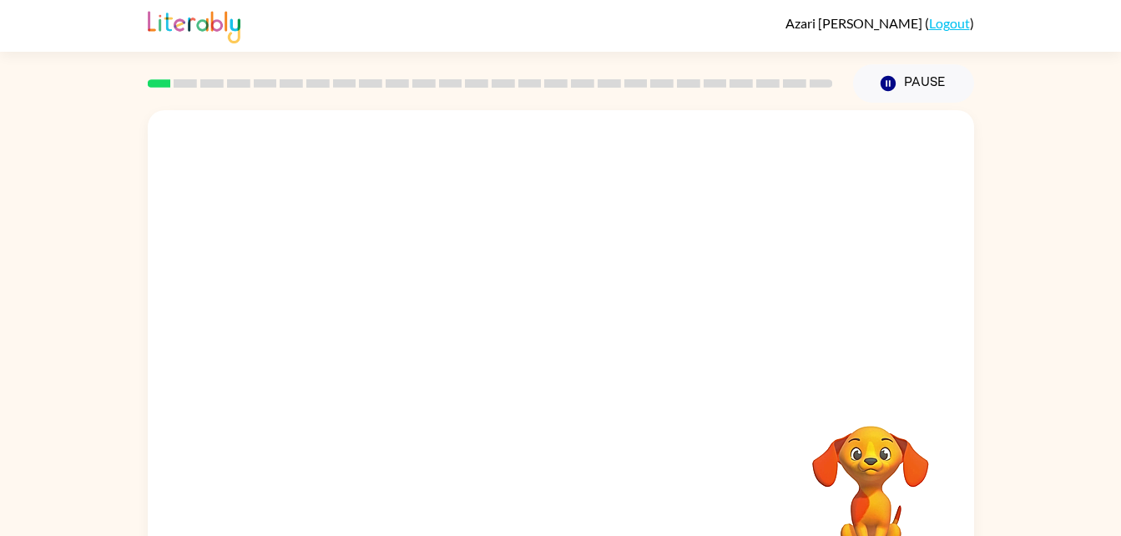
scroll to position [51, 0]
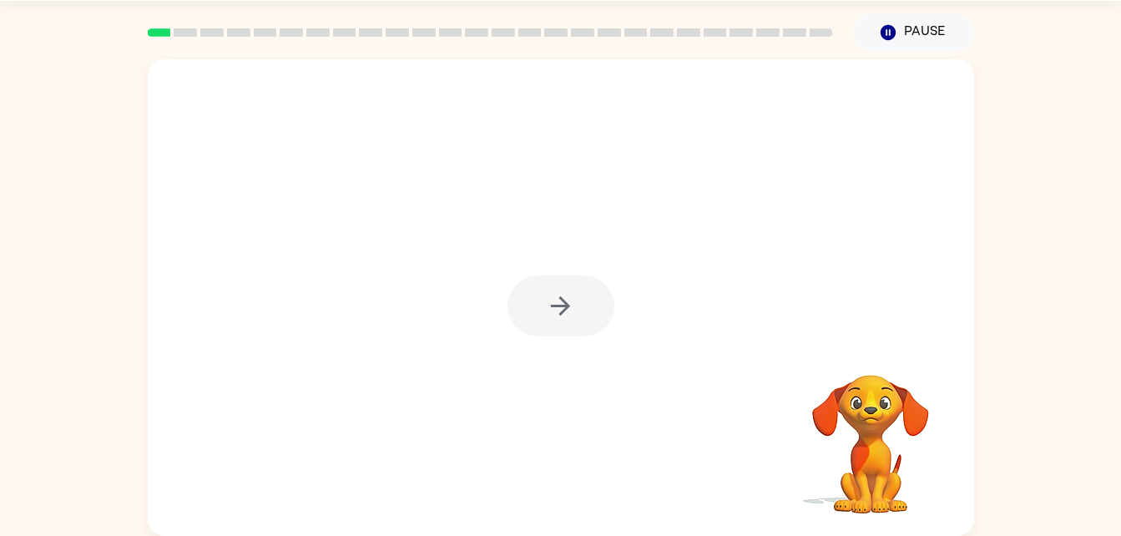
click at [888, 312] on div at bounding box center [561, 297] width 826 height 476
click at [602, 302] on button "button" at bounding box center [560, 305] width 107 height 61
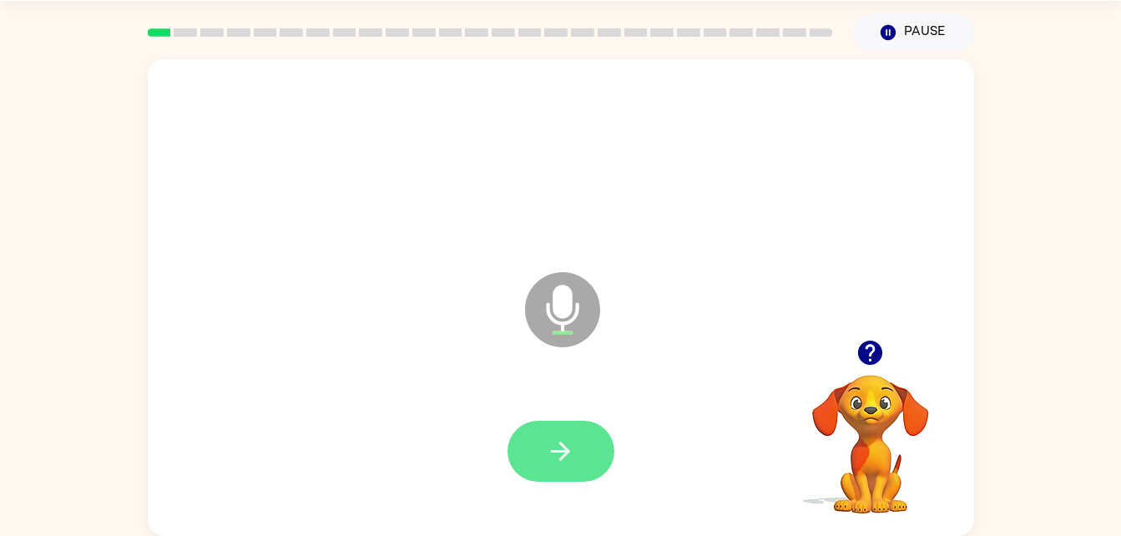
click at [538, 430] on button "button" at bounding box center [560, 451] width 107 height 61
click at [583, 455] on button "button" at bounding box center [560, 451] width 107 height 61
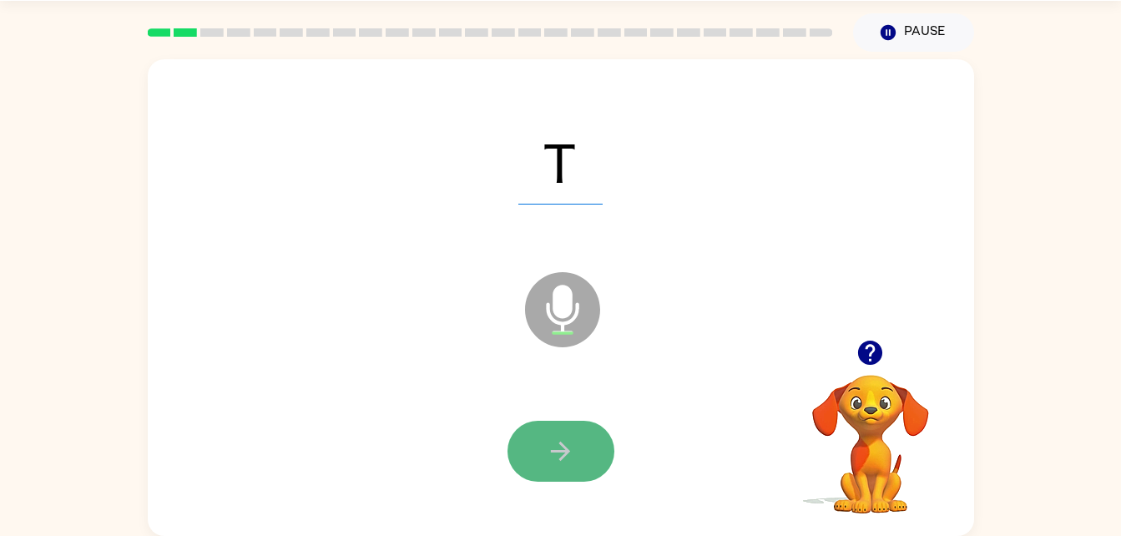
click at [538, 472] on button "button" at bounding box center [560, 451] width 107 height 61
click at [531, 446] on button "button" at bounding box center [560, 451] width 107 height 61
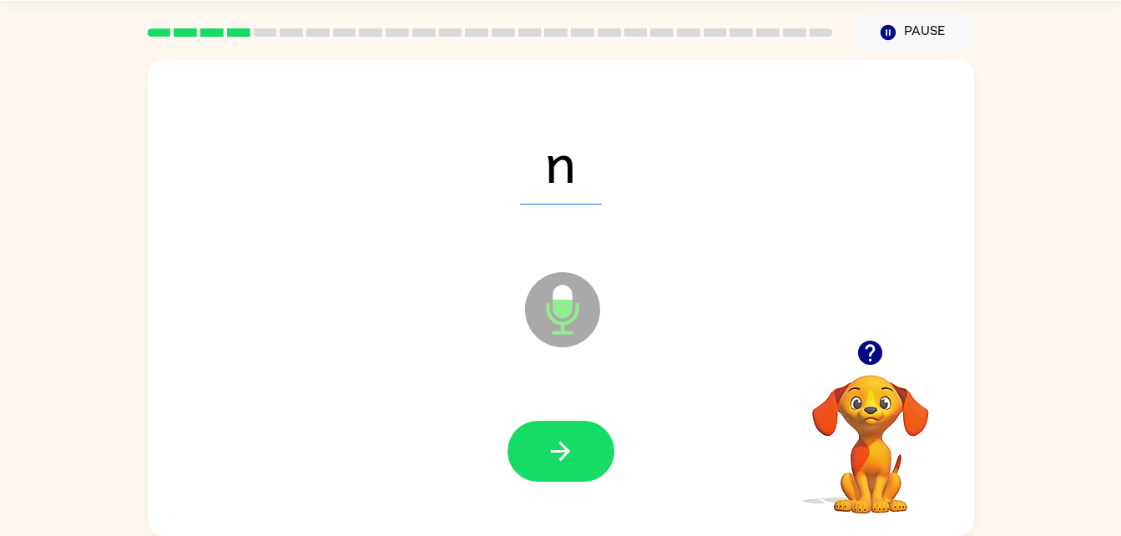
click at [531, 446] on button "button" at bounding box center [560, 451] width 107 height 61
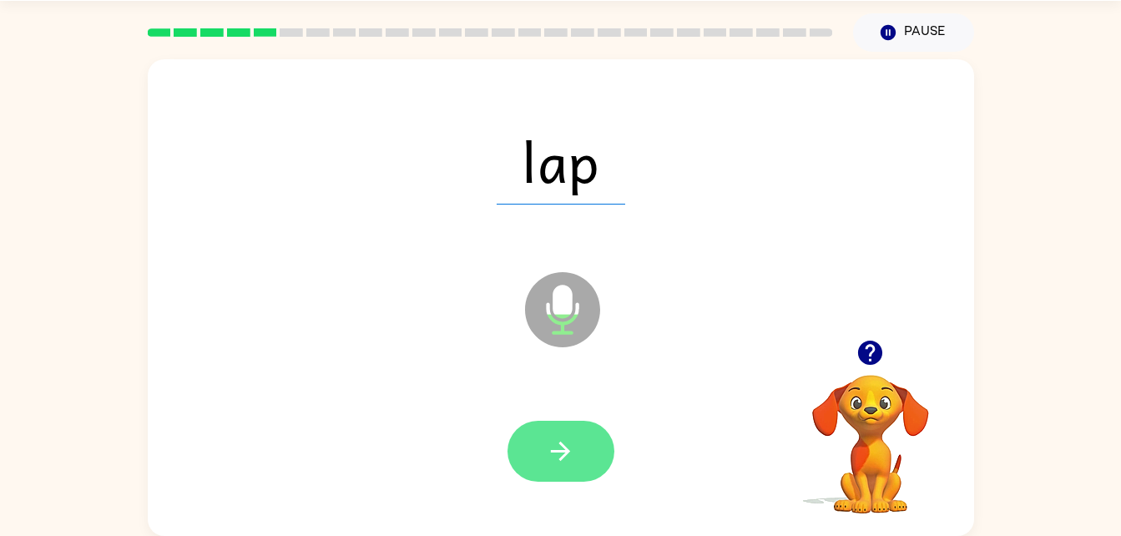
click at [526, 440] on button "button" at bounding box center [560, 451] width 107 height 61
click at [560, 428] on button "button" at bounding box center [560, 451] width 107 height 61
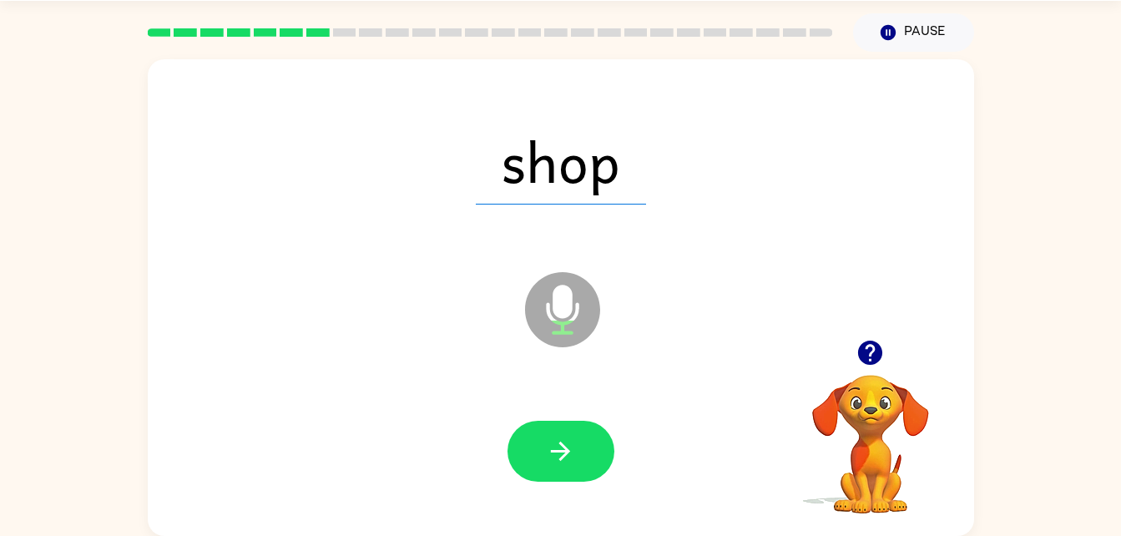
click at [459, 325] on div "shop Microphone The Microphone is here when it is your turn to talk" at bounding box center [561, 297] width 826 height 476
click at [448, 303] on div "shop Microphone The Microphone is here when it is your turn to talk" at bounding box center [561, 297] width 826 height 476
click at [569, 472] on button "button" at bounding box center [560, 451] width 107 height 61
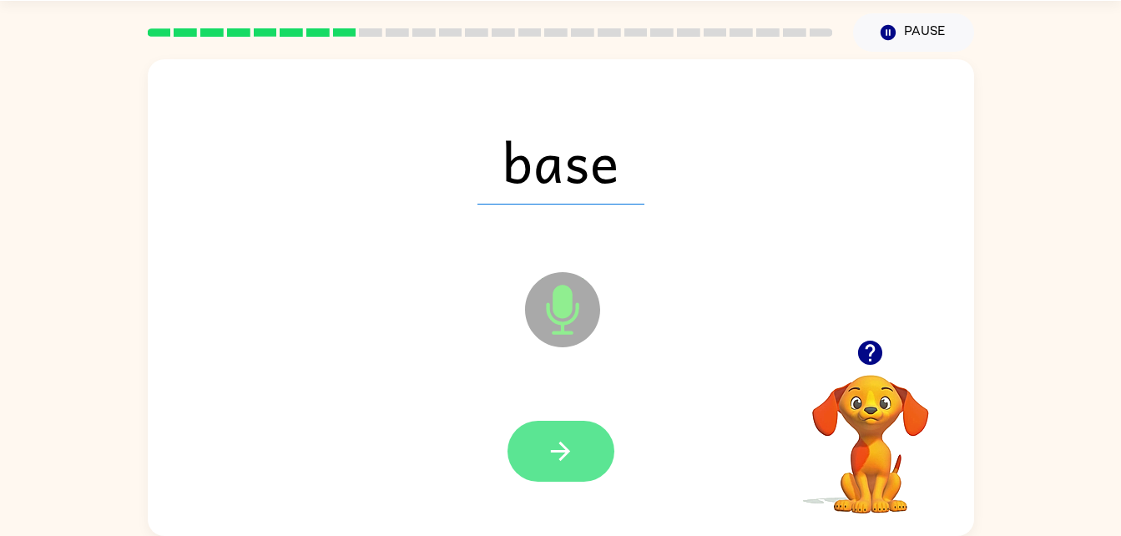
click at [569, 472] on button "button" at bounding box center [560, 451] width 107 height 61
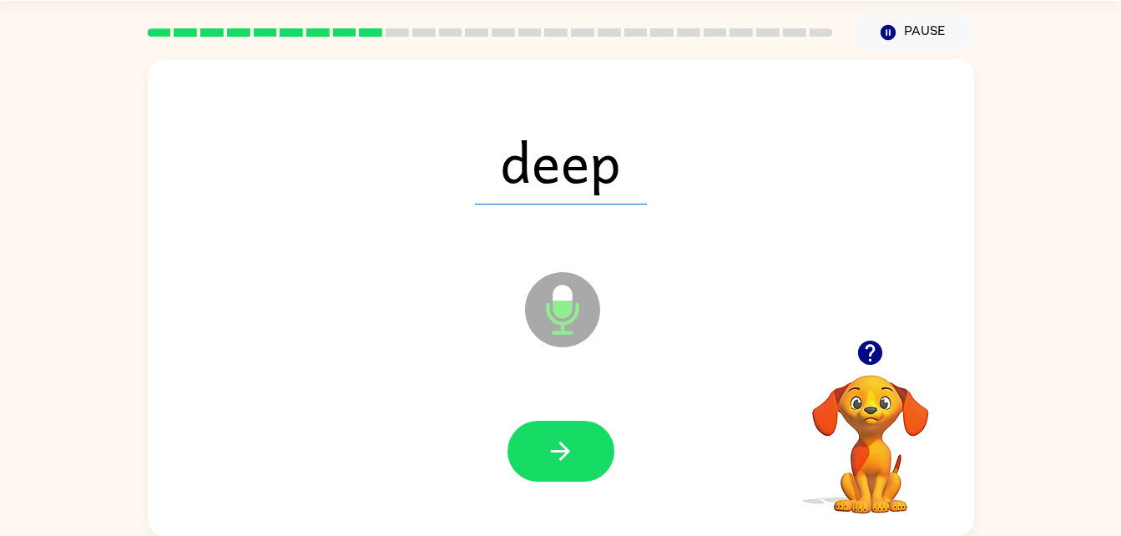
click at [567, 445] on icon "button" at bounding box center [560, 450] width 29 height 29
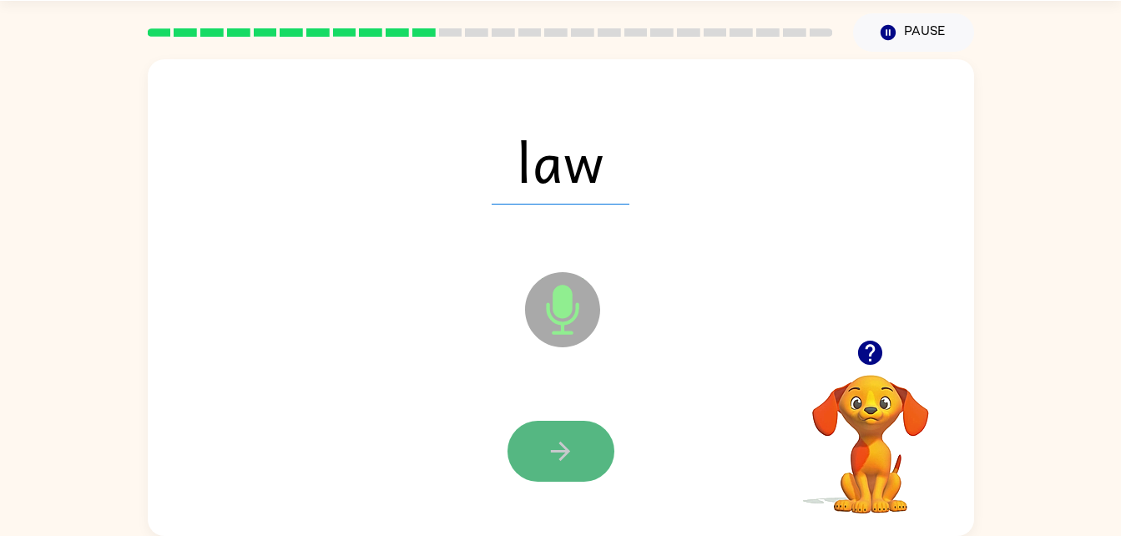
click at [567, 451] on icon "button" at bounding box center [560, 450] width 19 height 19
click at [558, 444] on icon "button" at bounding box center [560, 450] width 29 height 29
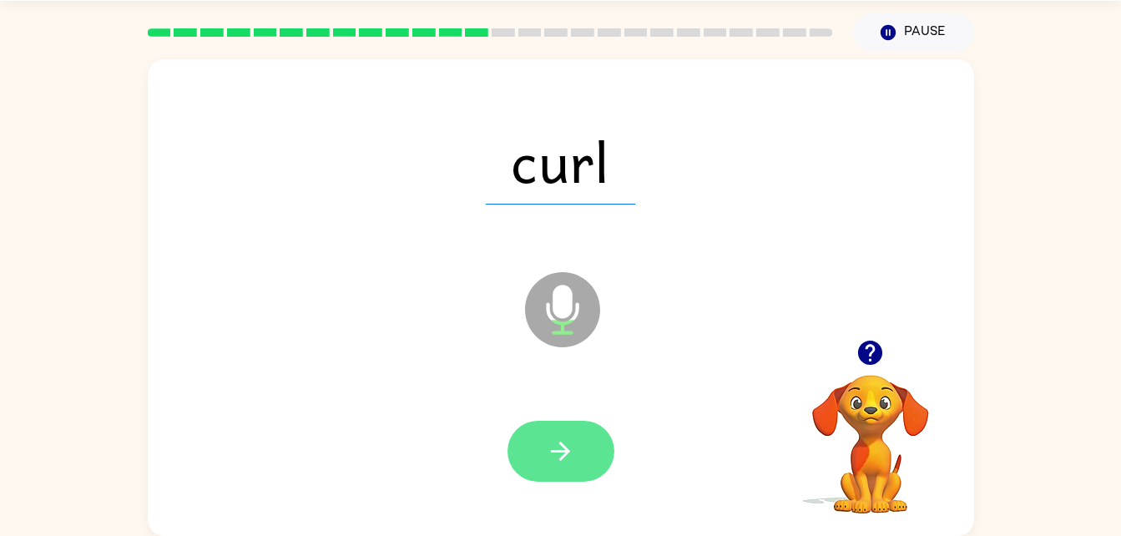
click at [560, 450] on icon "button" at bounding box center [560, 450] width 19 height 19
click at [560, 449] on icon "button" at bounding box center [560, 450] width 29 height 29
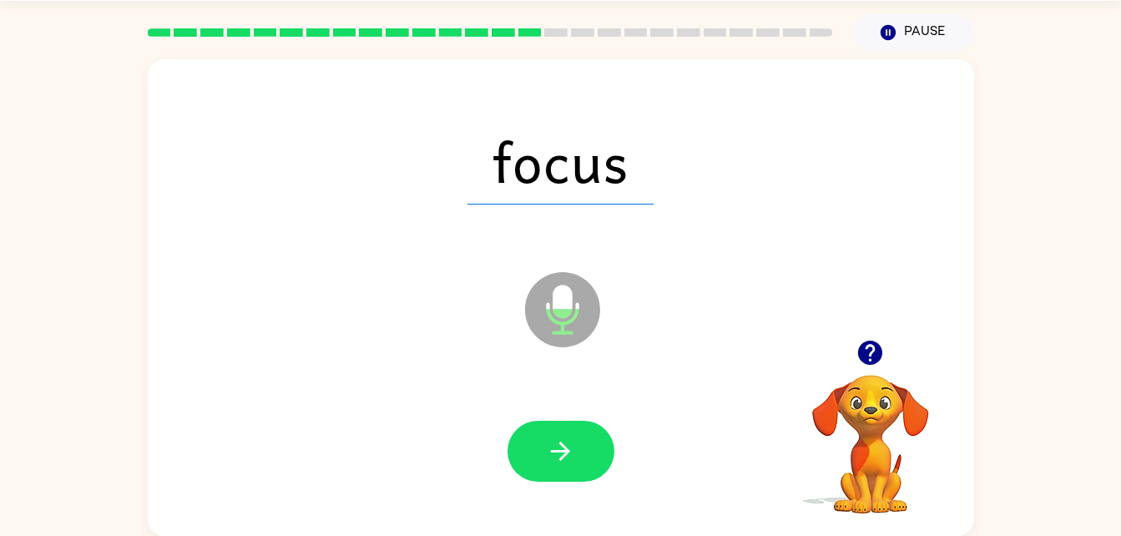
click at [560, 449] on icon "button" at bounding box center [560, 450] width 29 height 29
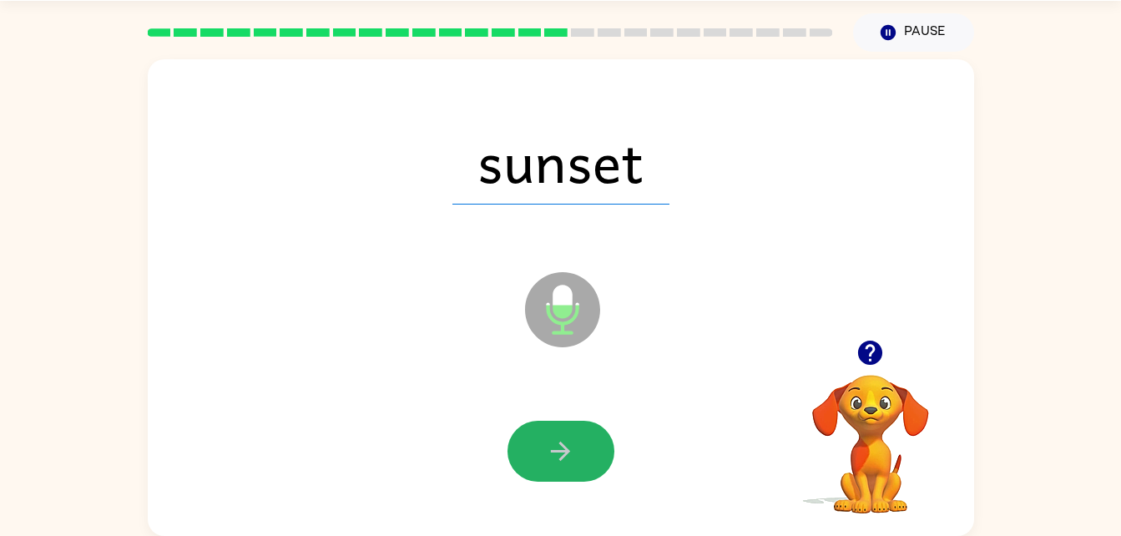
click at [560, 449] on icon "button" at bounding box center [560, 450] width 29 height 29
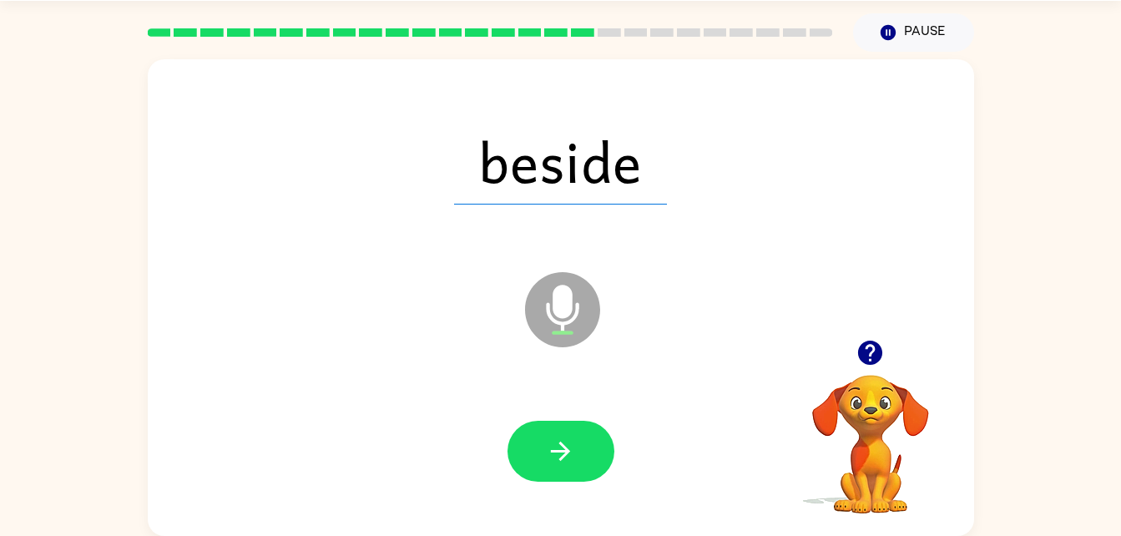
click at [560, 449] on icon "button" at bounding box center [560, 450] width 29 height 29
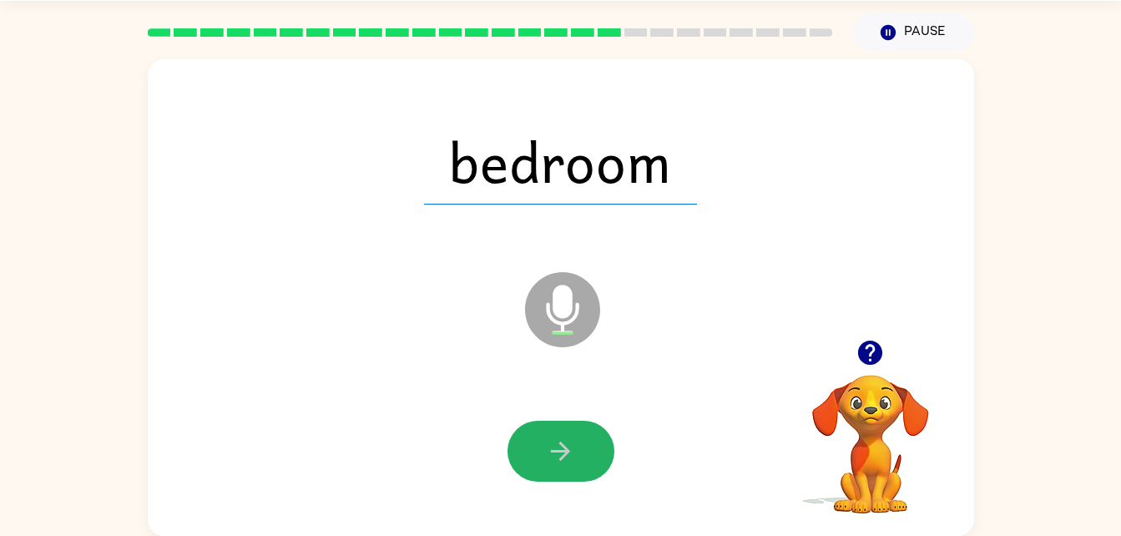
click at [560, 449] on icon "button" at bounding box center [560, 450] width 29 height 29
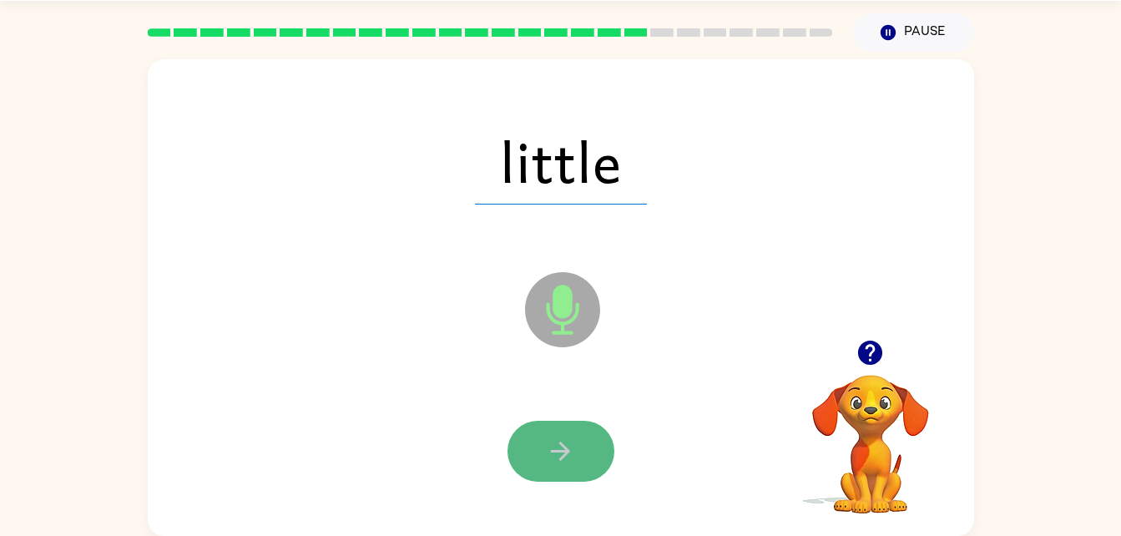
click at [559, 450] on icon "button" at bounding box center [560, 450] width 19 height 19
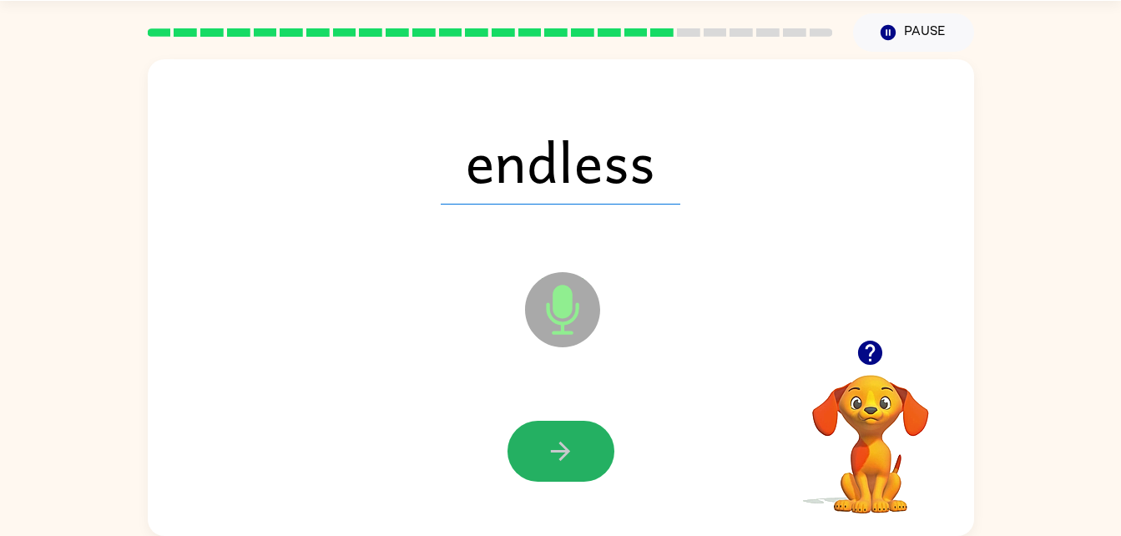
click at [559, 450] on icon "button" at bounding box center [560, 450] width 19 height 19
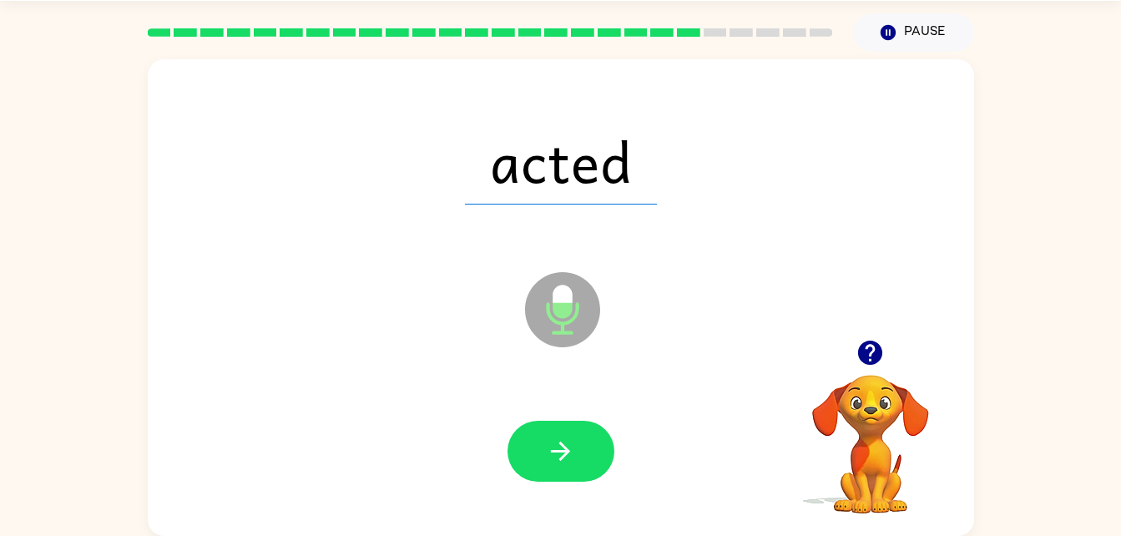
click at [559, 450] on icon "button" at bounding box center [560, 450] width 19 height 19
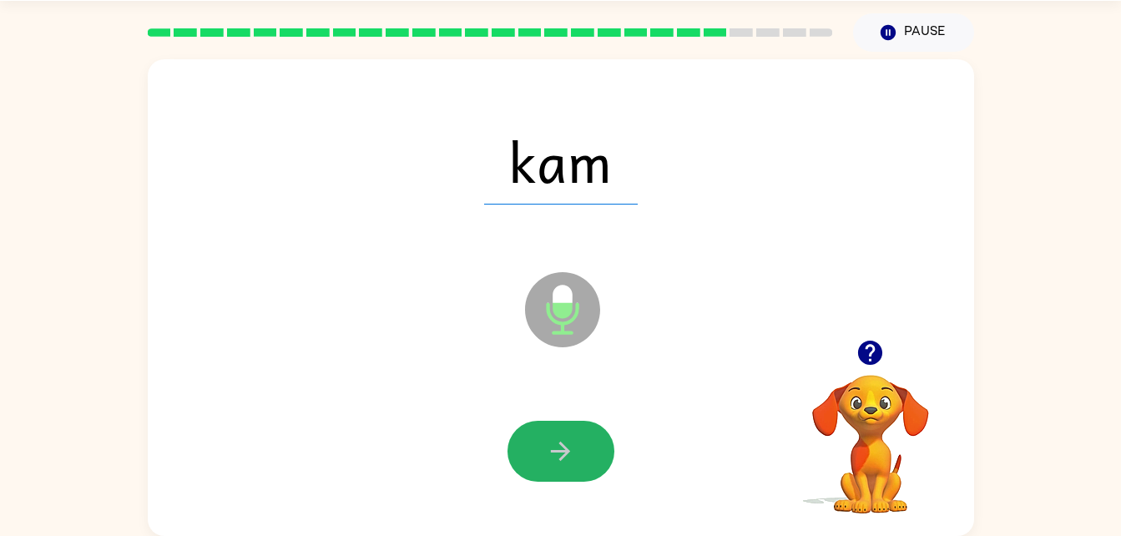
click at [559, 450] on icon "button" at bounding box center [560, 450] width 19 height 19
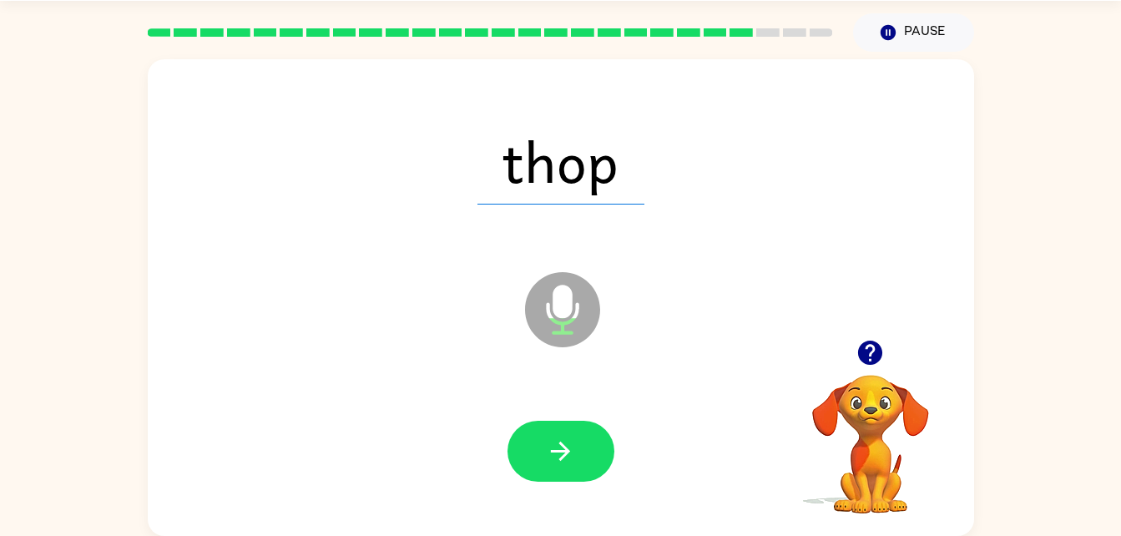
click at [559, 450] on icon "button" at bounding box center [560, 450] width 19 height 19
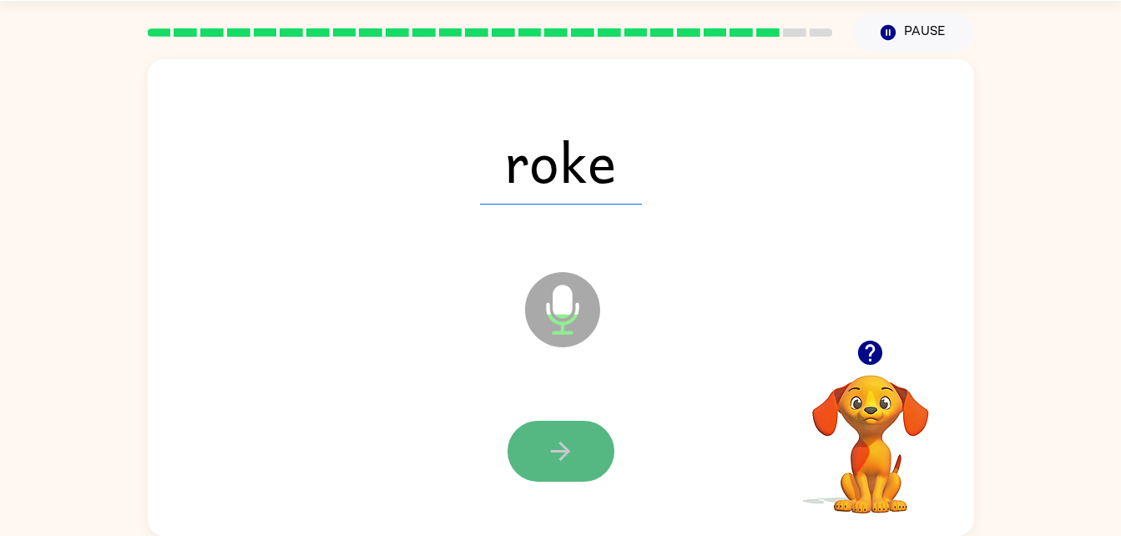
click at [559, 450] on icon "button" at bounding box center [560, 450] width 19 height 19
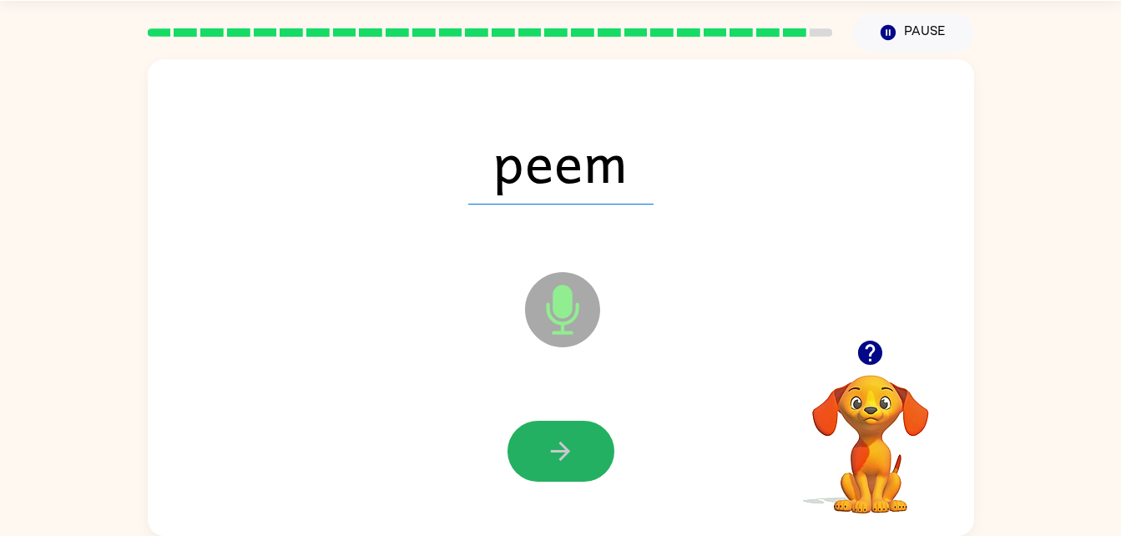
click at [559, 450] on icon "button" at bounding box center [560, 450] width 19 height 19
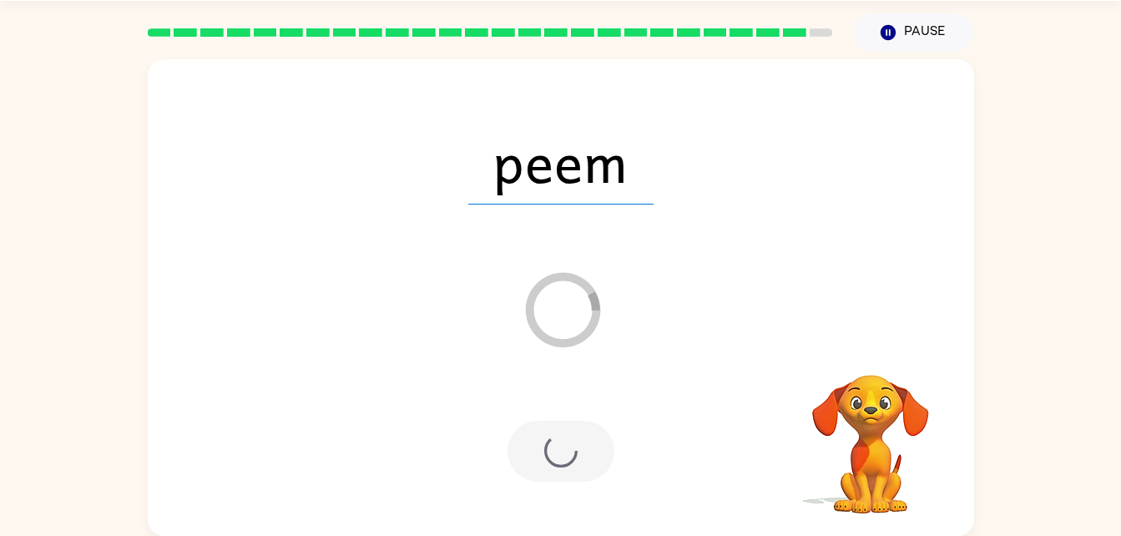
scroll to position [21, 0]
